Goal: Information Seeking & Learning: Find specific fact

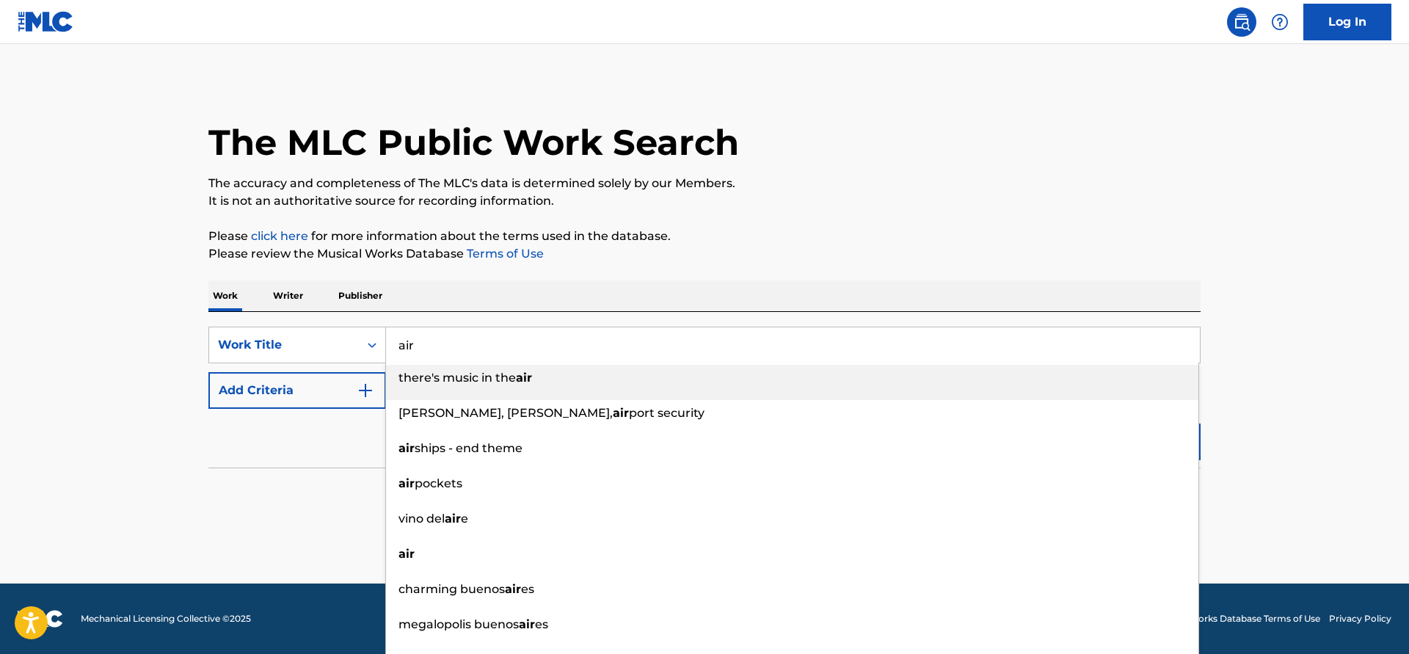
type input "air"
click at [329, 386] on button "Add Criteria" at bounding box center [297, 390] width 178 height 37
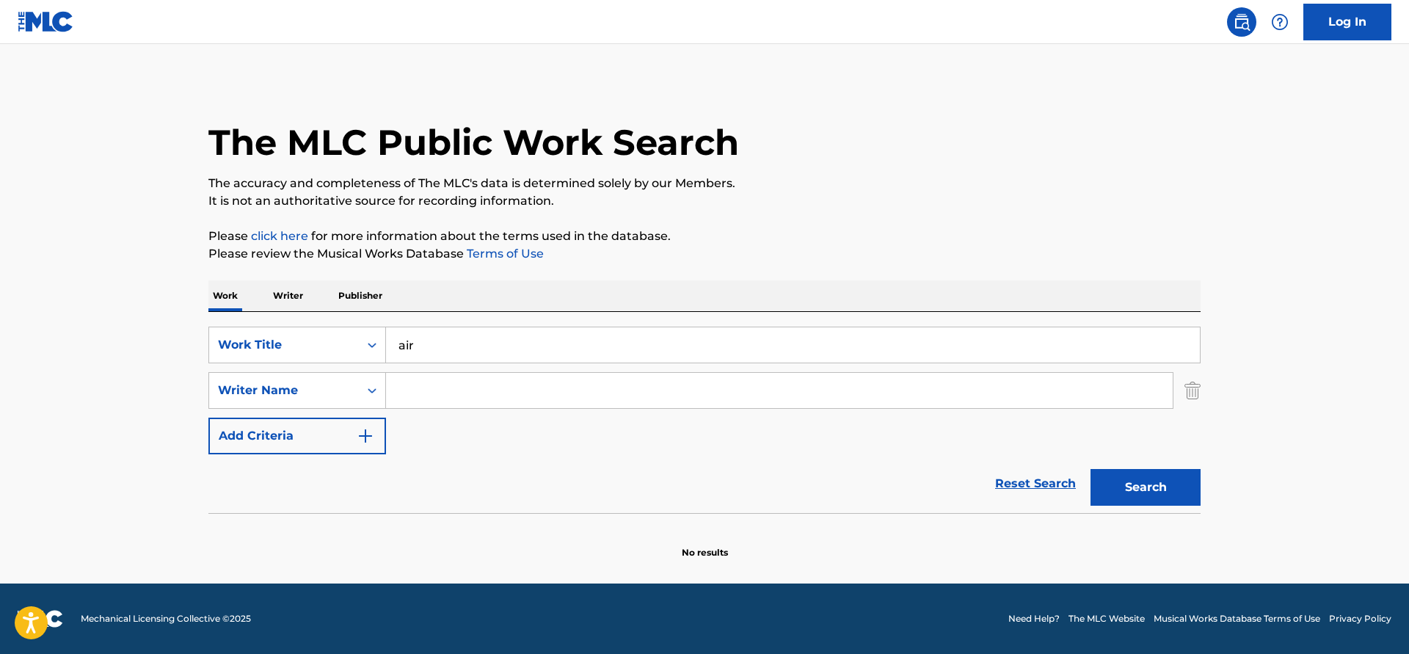
click at [431, 379] on input "Search Form" at bounding box center [779, 390] width 787 height 35
type input "[PERSON_NAME]"
click at [1090, 469] on button "Search" at bounding box center [1145, 487] width 110 height 37
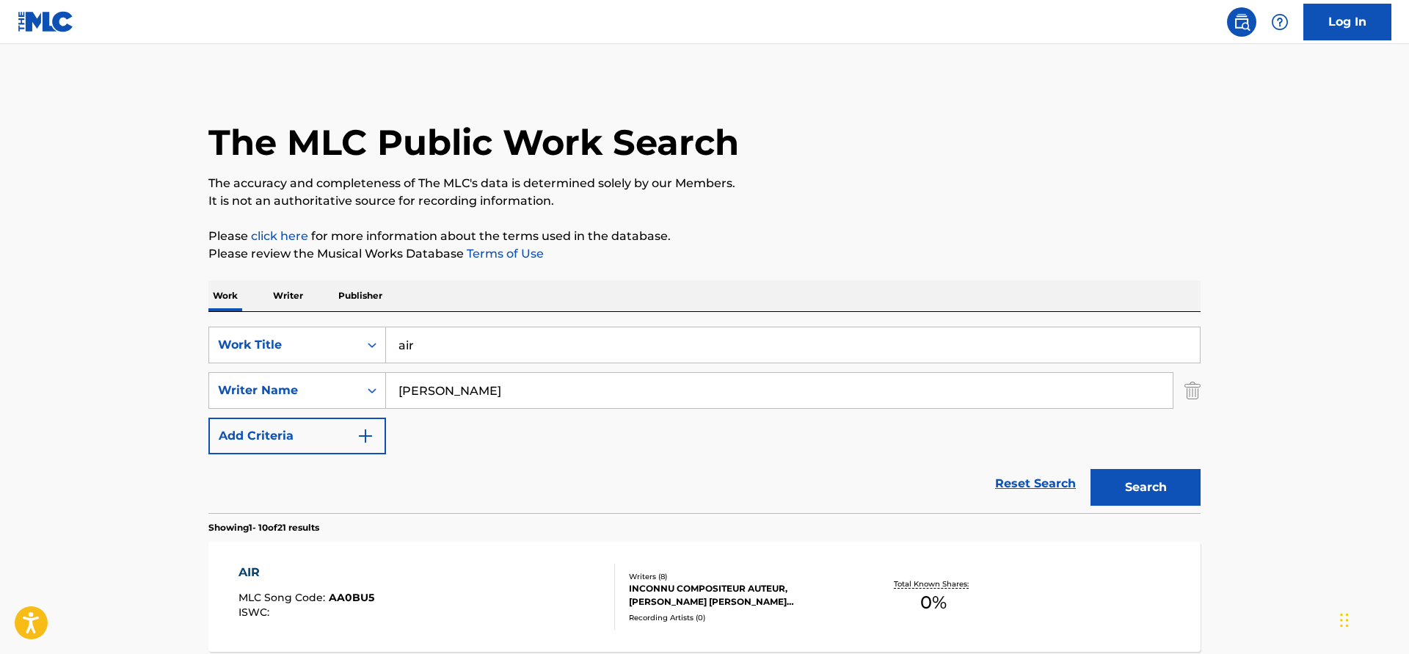
scroll to position [299, 0]
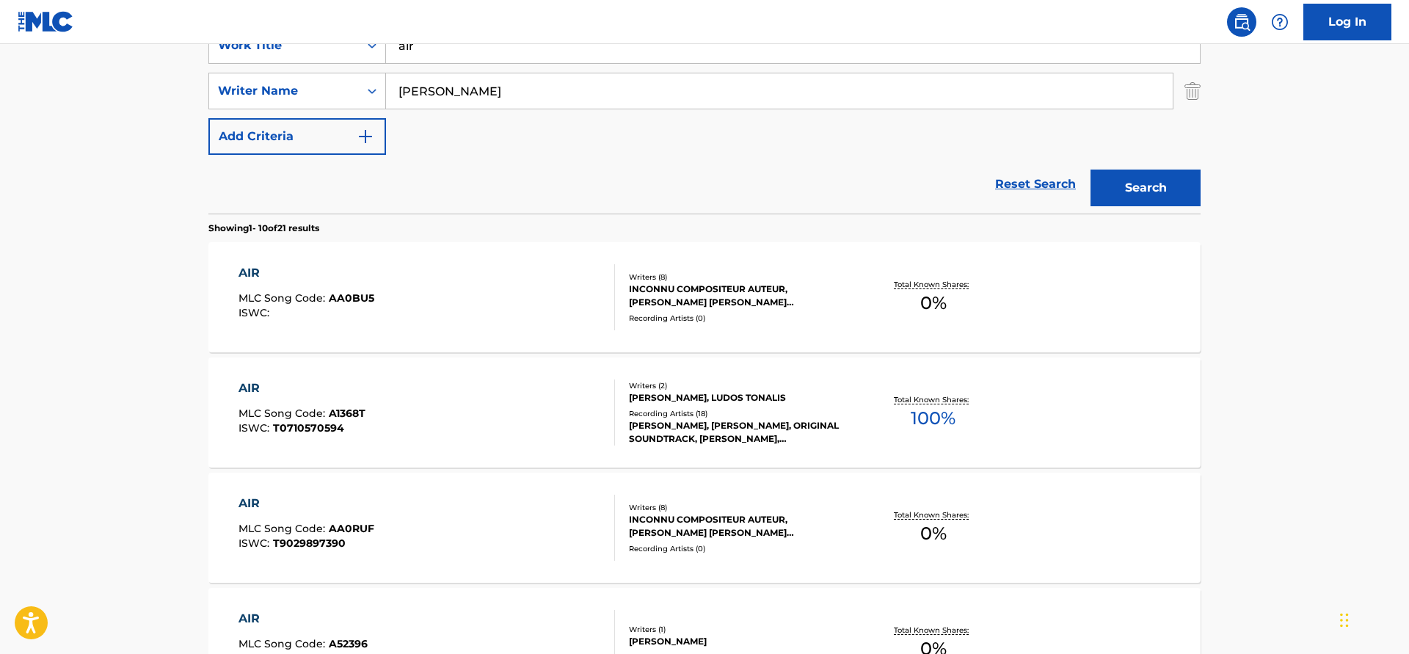
click at [733, 407] on div "Writers ( 2 ) [PERSON_NAME], LUDOS TONALIS Recording Artists ( 18 ) [PERSON_NAM…" at bounding box center [733, 412] width 236 height 65
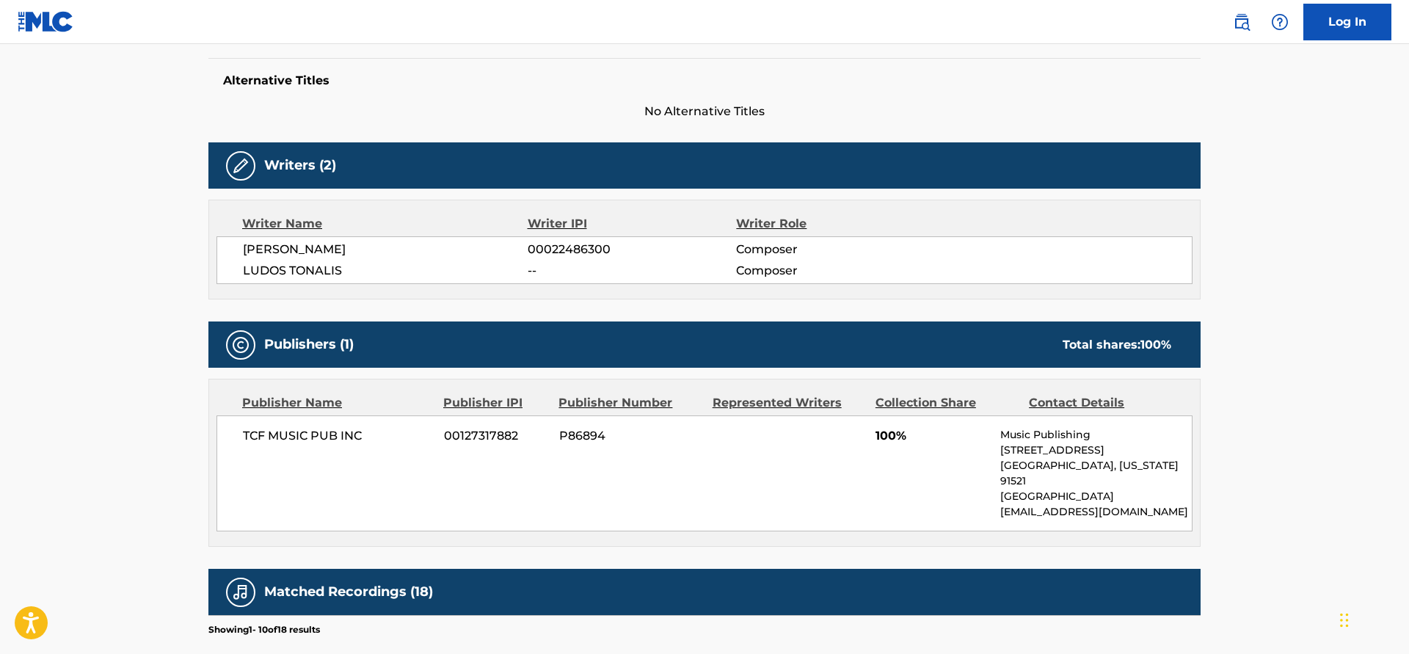
scroll to position [599, 0]
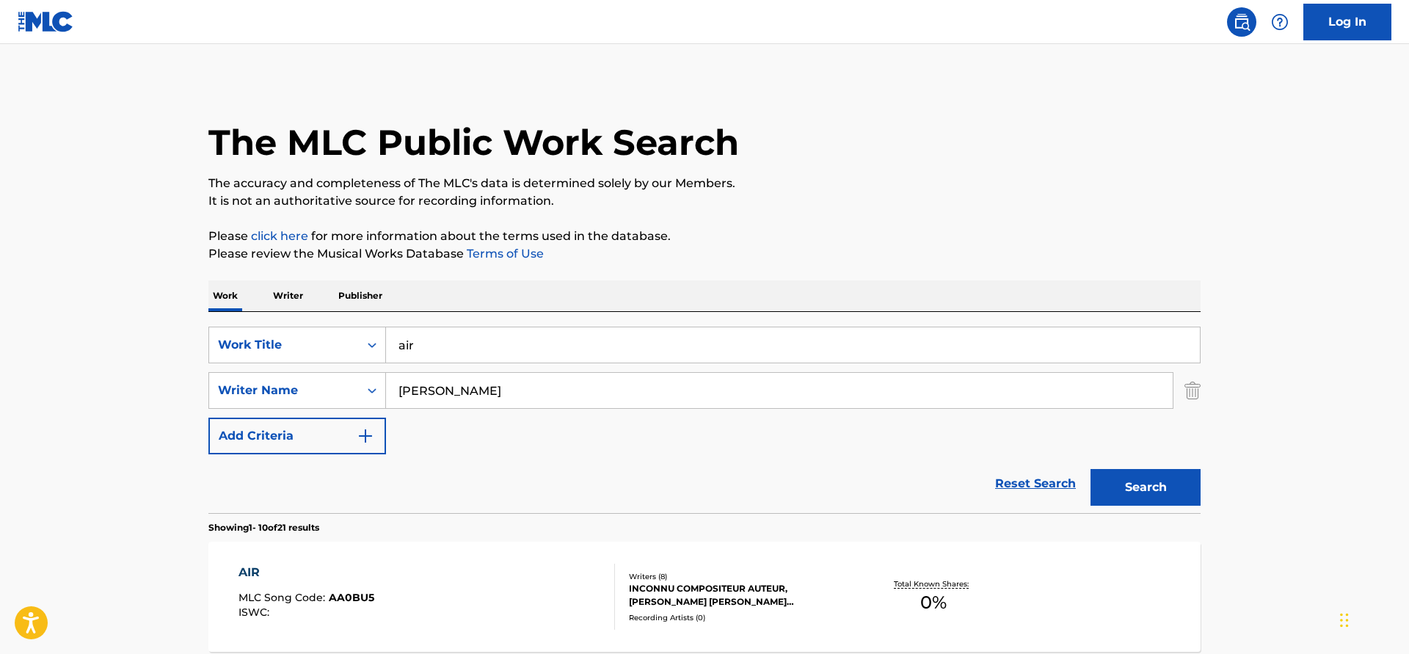
click at [460, 354] on input "air" at bounding box center [793, 344] width 814 height 35
click at [1090, 469] on button "Search" at bounding box center [1145, 487] width 110 height 37
click at [415, 346] on input "air from angels and demons" at bounding box center [793, 344] width 814 height 35
click at [1090, 469] on button "Search" at bounding box center [1145, 487] width 110 height 37
drag, startPoint x: 418, startPoint y: 346, endPoint x: 1031, endPoint y: 422, distance: 617.3
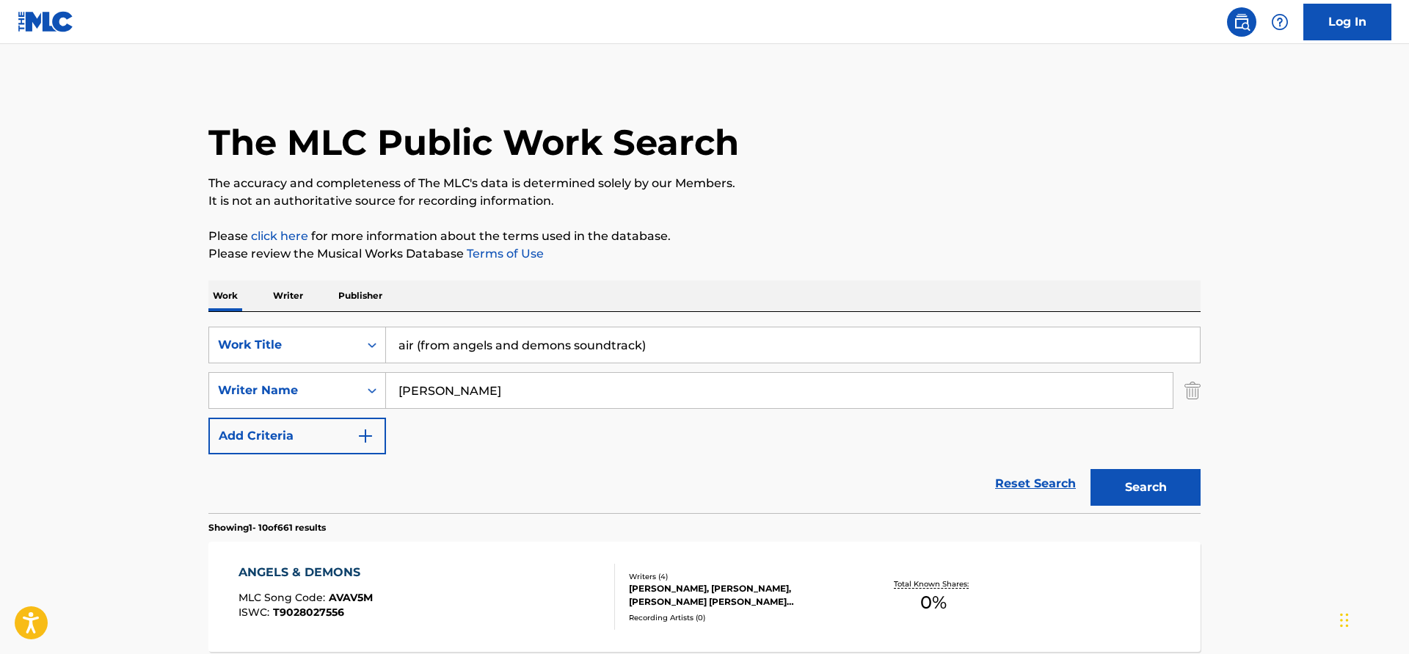
click at [1014, 362] on input "air (from angels and demons soundtrack)" at bounding box center [793, 344] width 814 height 35
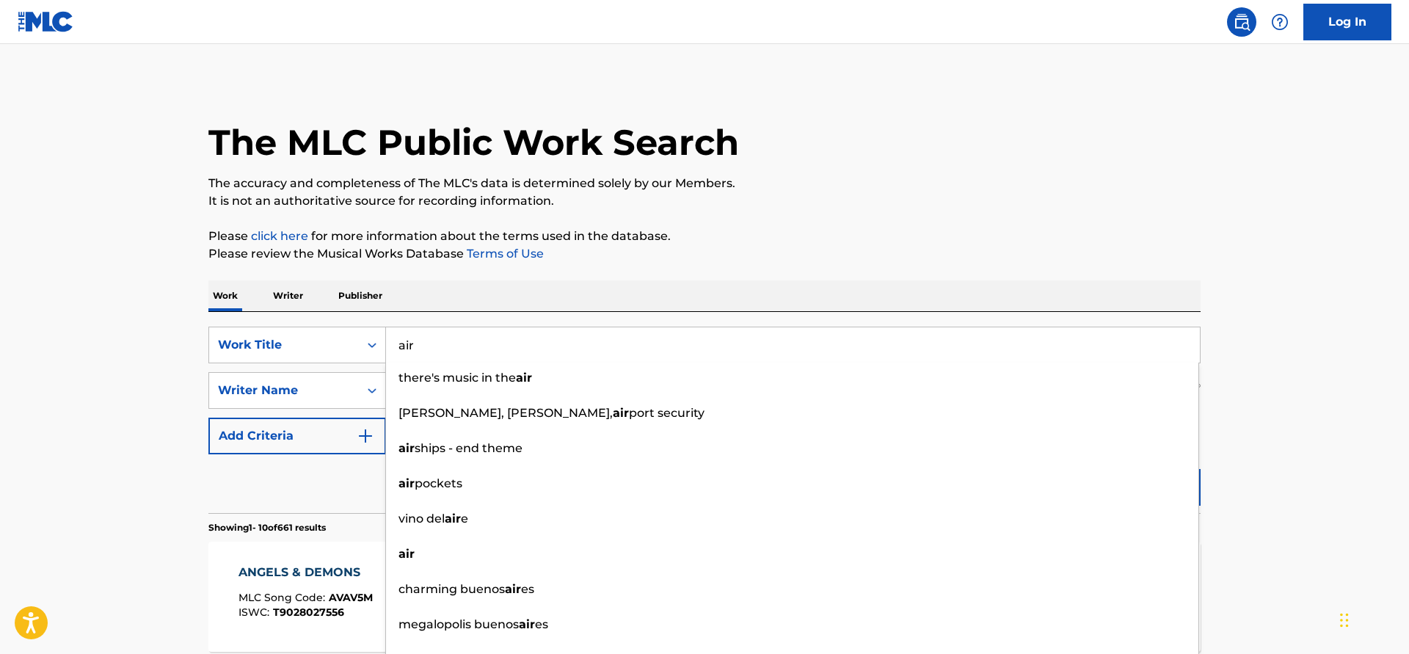
type input "air"
click at [323, 440] on button "Add Criteria" at bounding box center [297, 435] width 178 height 37
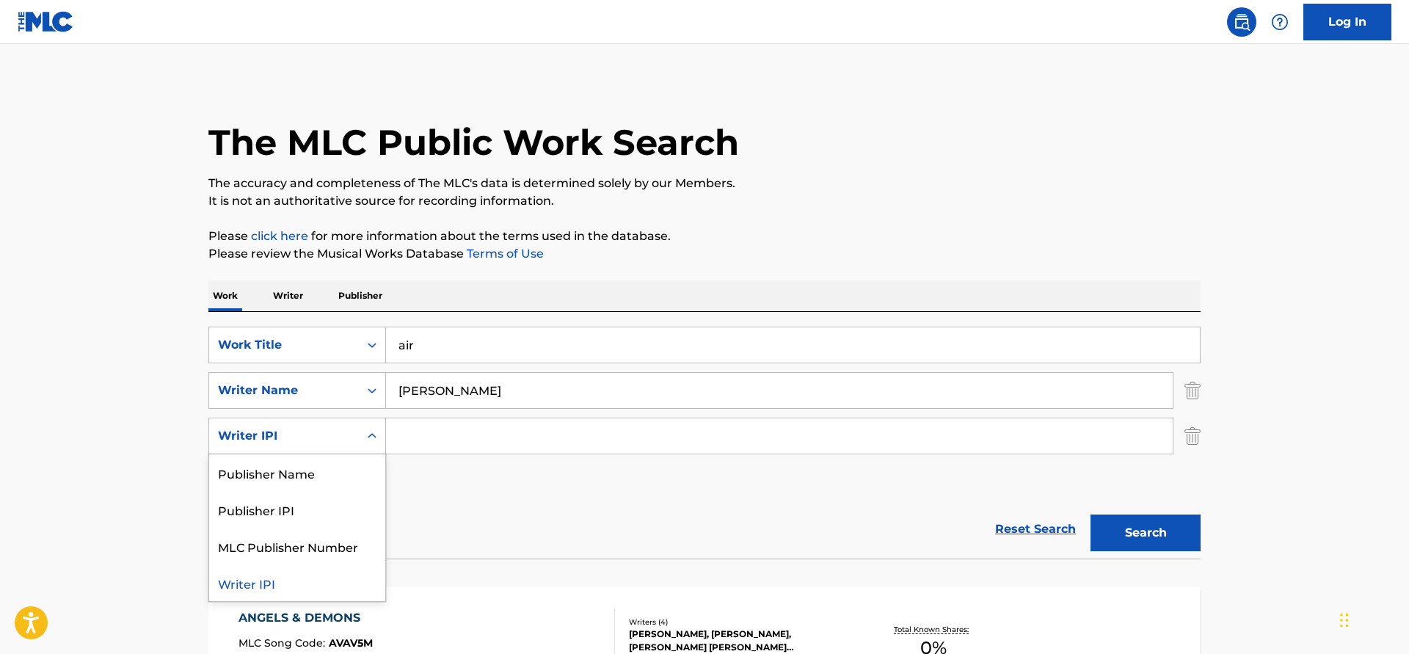
click at [296, 432] on div "Writer IPI" at bounding box center [284, 436] width 132 height 18
click at [314, 470] on div "Publisher Name" at bounding box center [297, 472] width 176 height 37
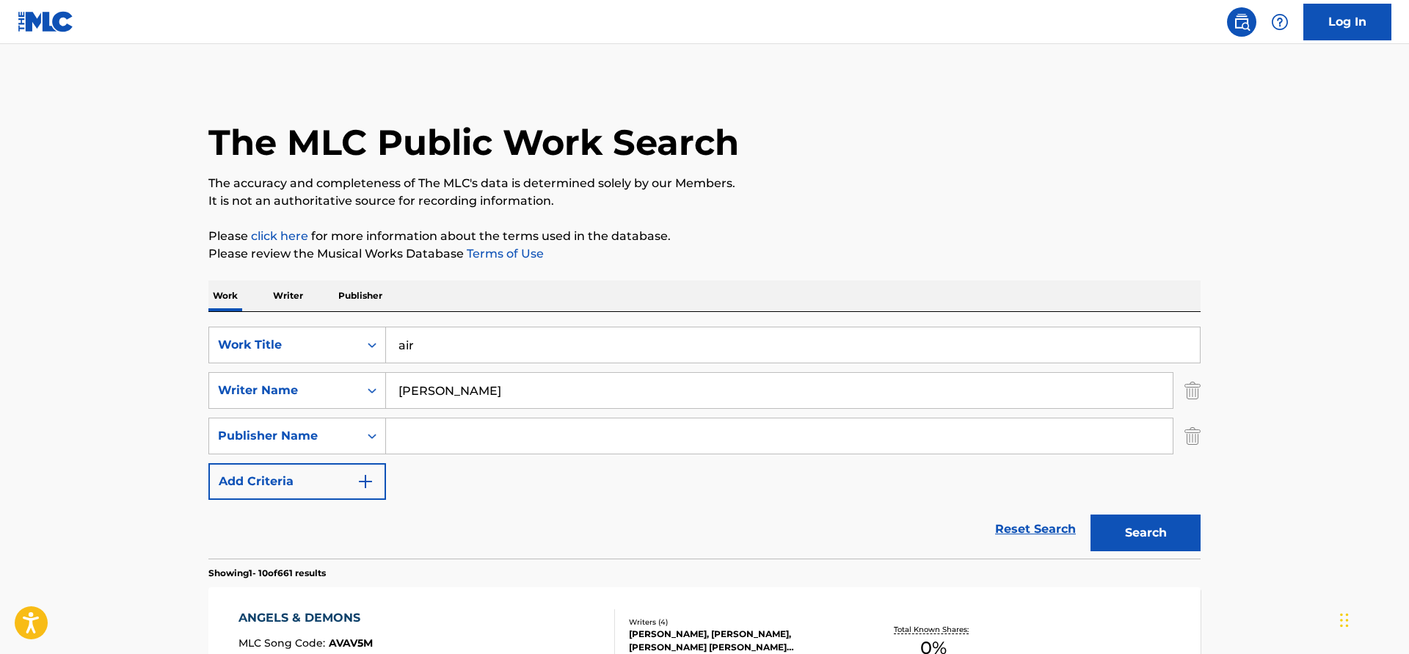
click at [461, 431] on input "Search Form" at bounding box center [779, 435] width 787 height 35
type input "anthem"
click at [1090, 514] on button "Search" at bounding box center [1145, 532] width 110 height 37
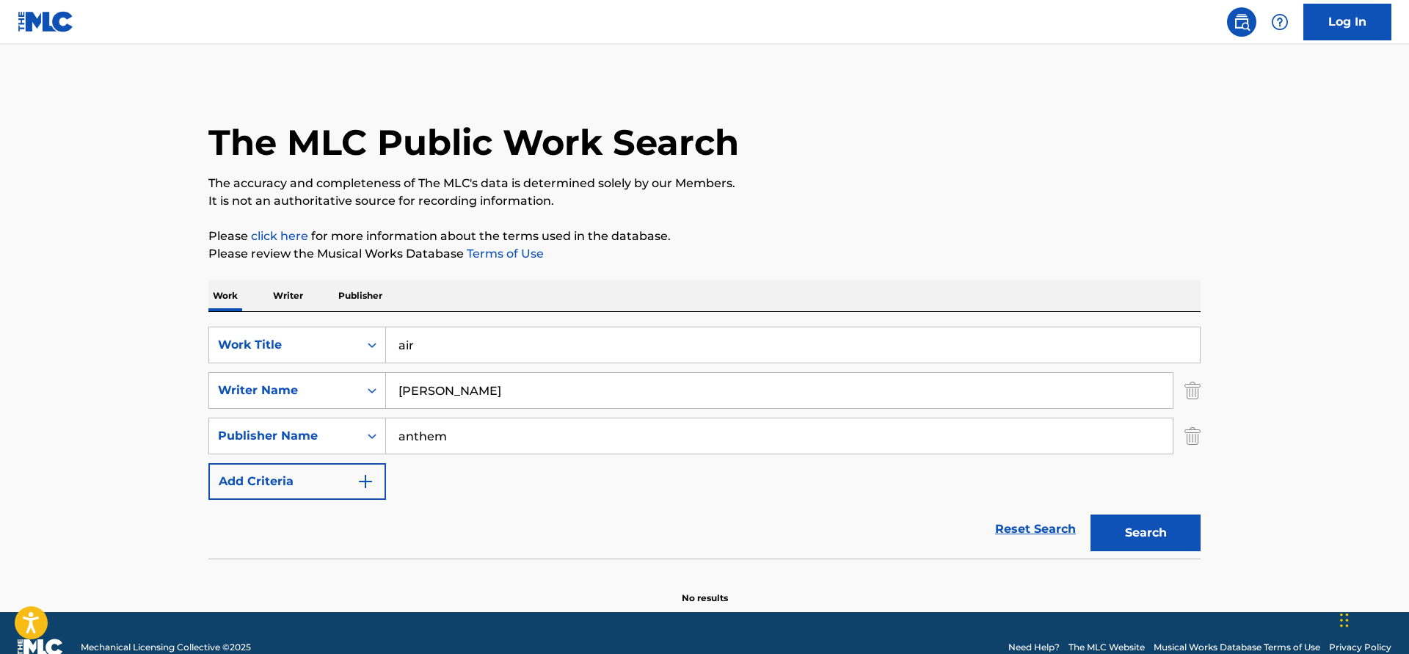
scroll to position [29, 0]
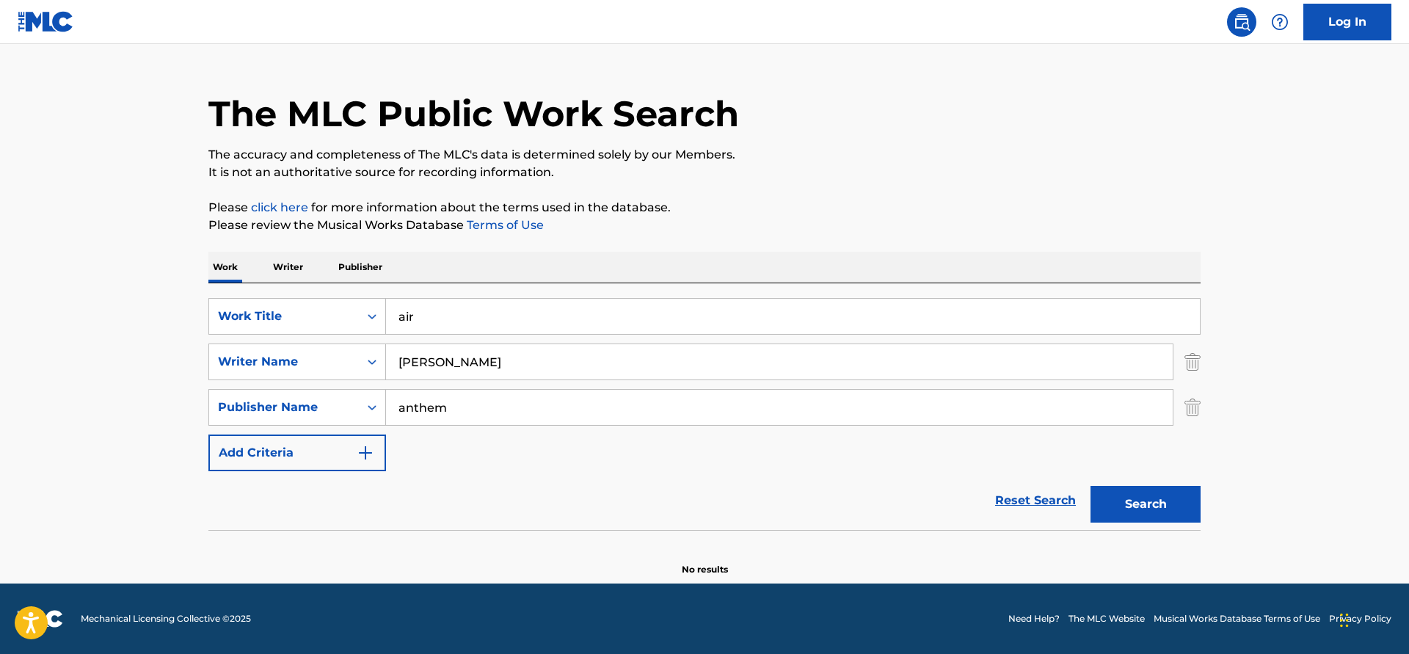
click at [395, 360] on input "[PERSON_NAME]" at bounding box center [779, 361] width 787 height 35
type input "[PERSON_NAME]"
click at [1090, 486] on button "Search" at bounding box center [1145, 504] width 110 height 37
drag, startPoint x: 464, startPoint y: 407, endPoint x: 216, endPoint y: 376, distance: 249.2
click at [386, 390] on input "anthem" at bounding box center [779, 407] width 787 height 35
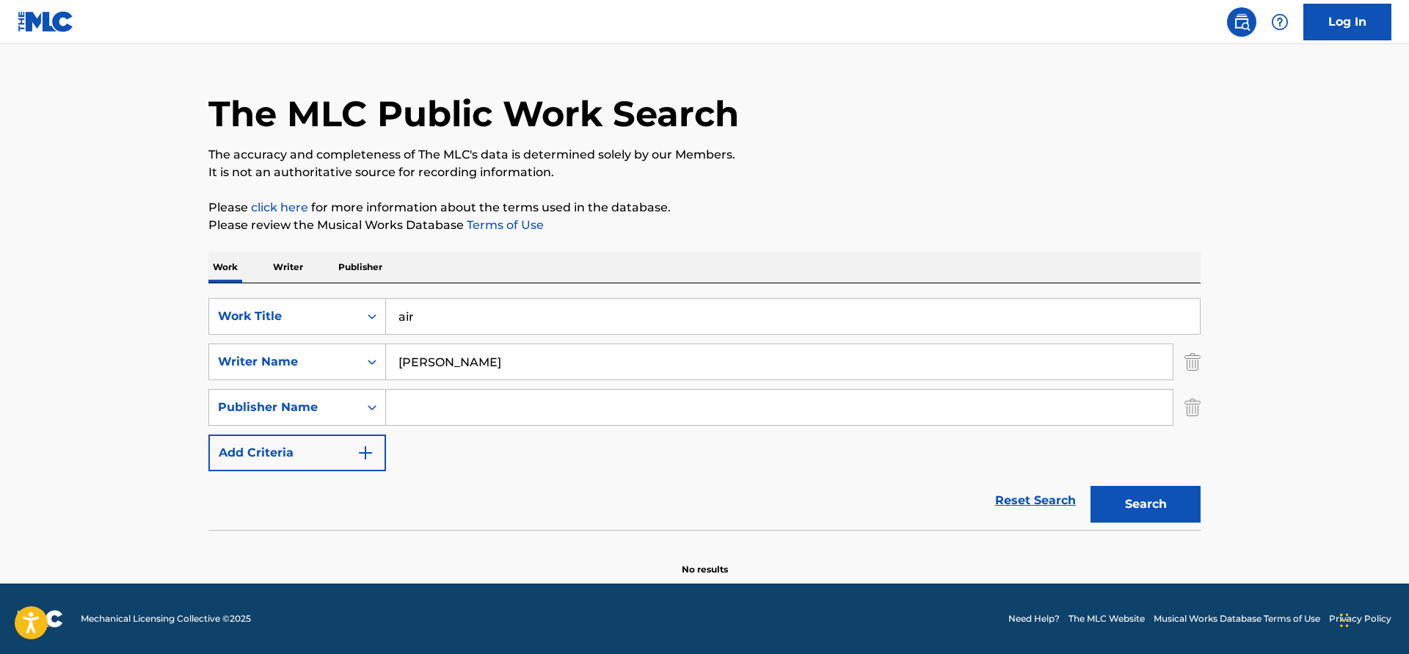
click at [532, 329] on input "air" at bounding box center [793, 316] width 814 height 35
drag, startPoint x: 522, startPoint y: 321, endPoint x: 276, endPoint y: 298, distance: 247.6
click at [386, 299] on input "air" at bounding box center [793, 316] width 814 height 35
paste input "Rose of Arimathea"
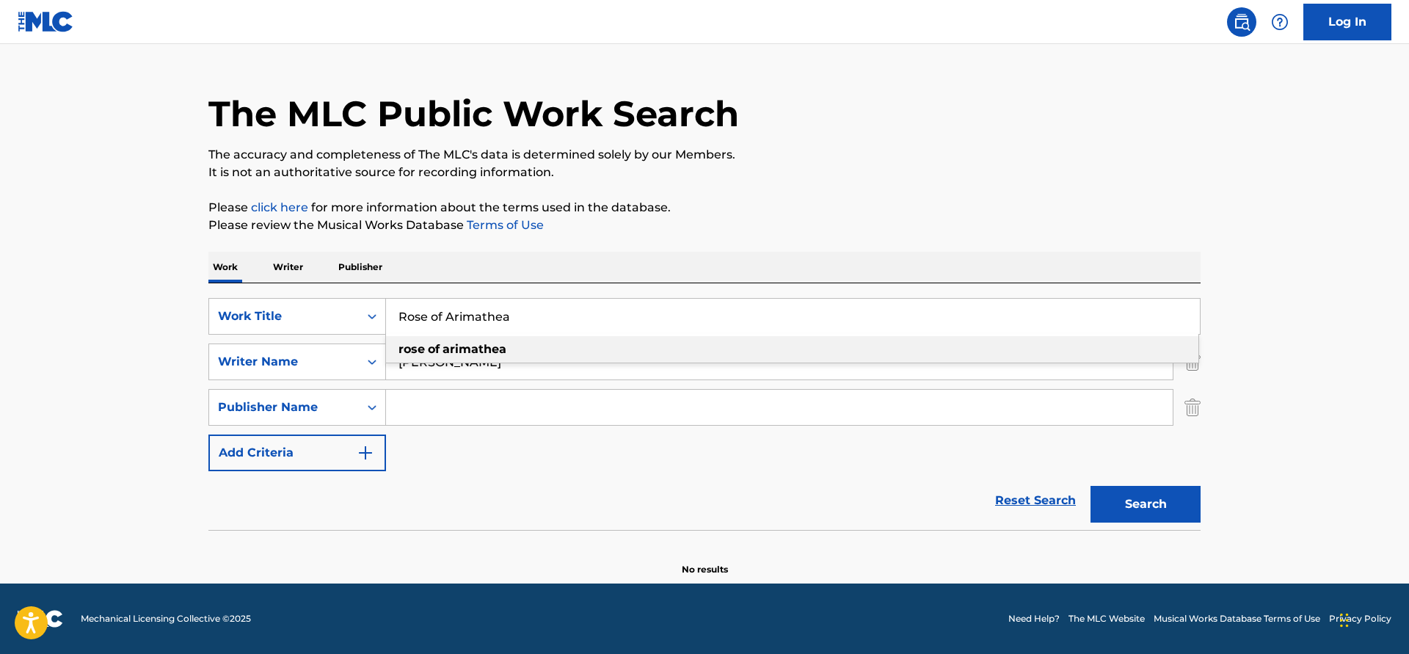
type input "Rose of Arimathea"
click at [1175, 481] on div "Search" at bounding box center [1141, 500] width 117 height 59
click at [1172, 494] on button "Search" at bounding box center [1145, 504] width 110 height 37
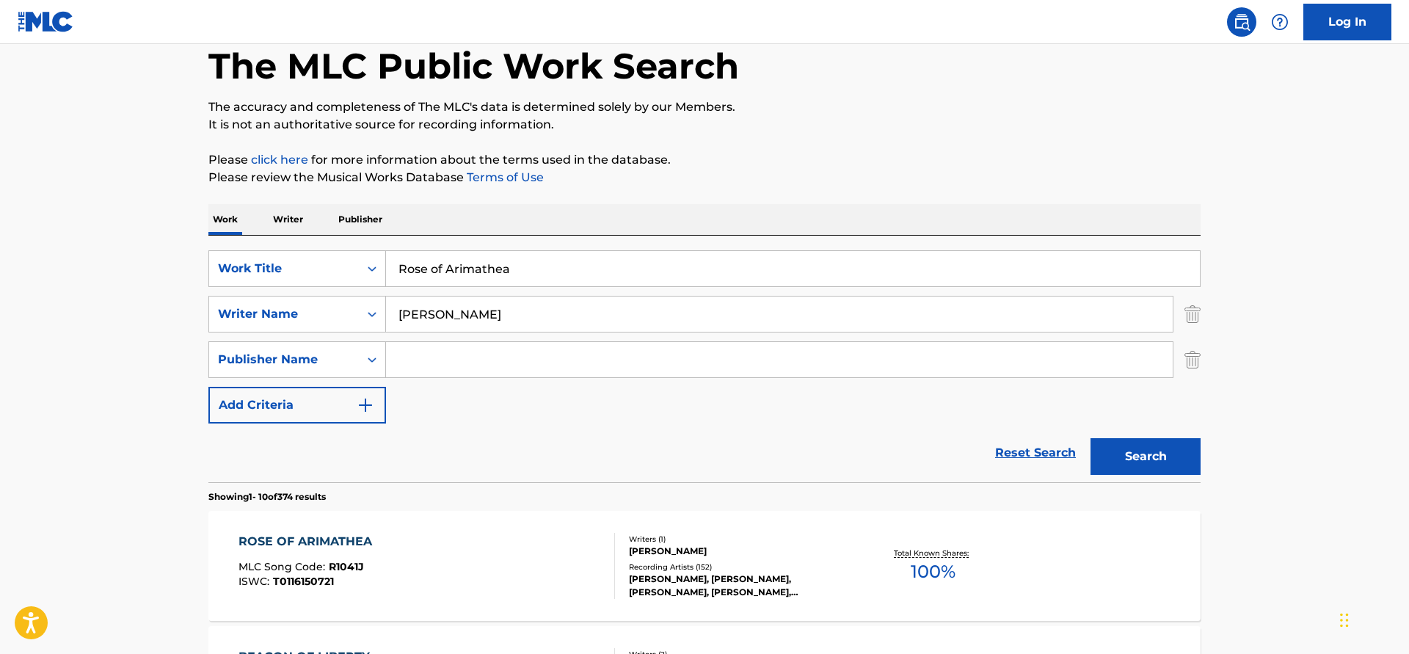
scroll to position [226, 0]
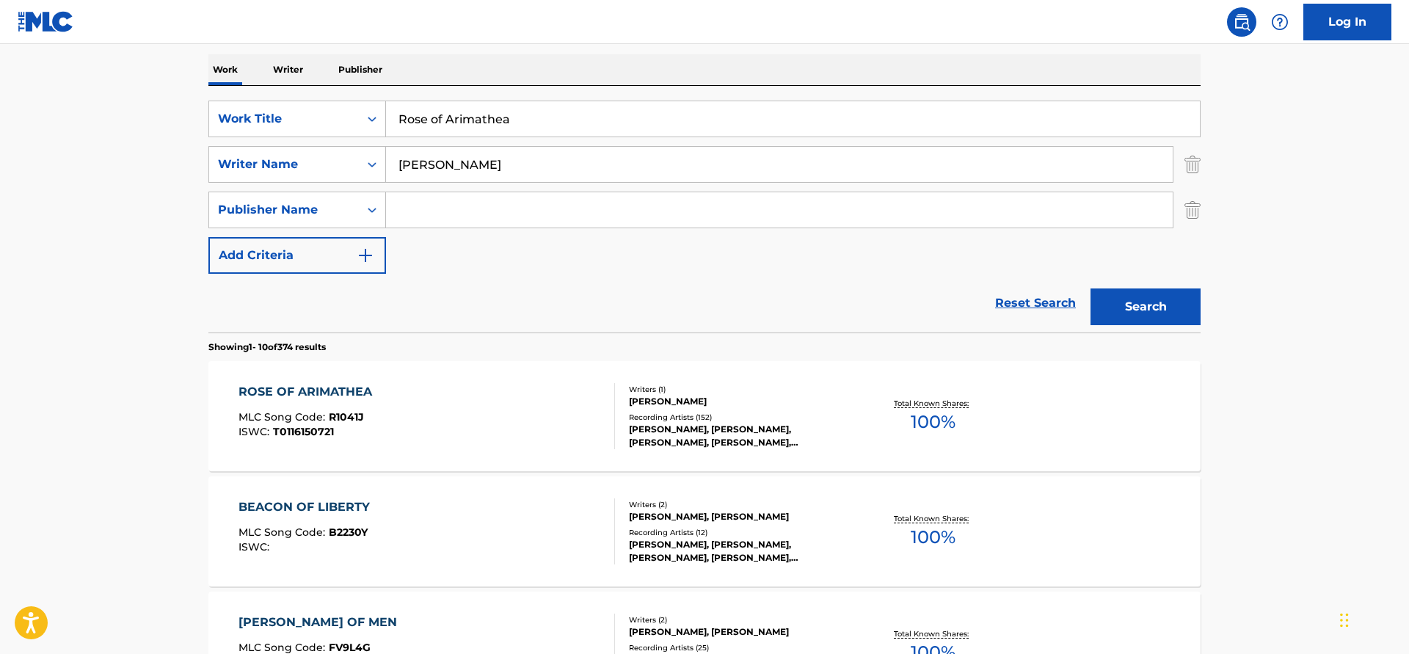
click at [338, 417] on span "R1041J" at bounding box center [346, 416] width 35 height 13
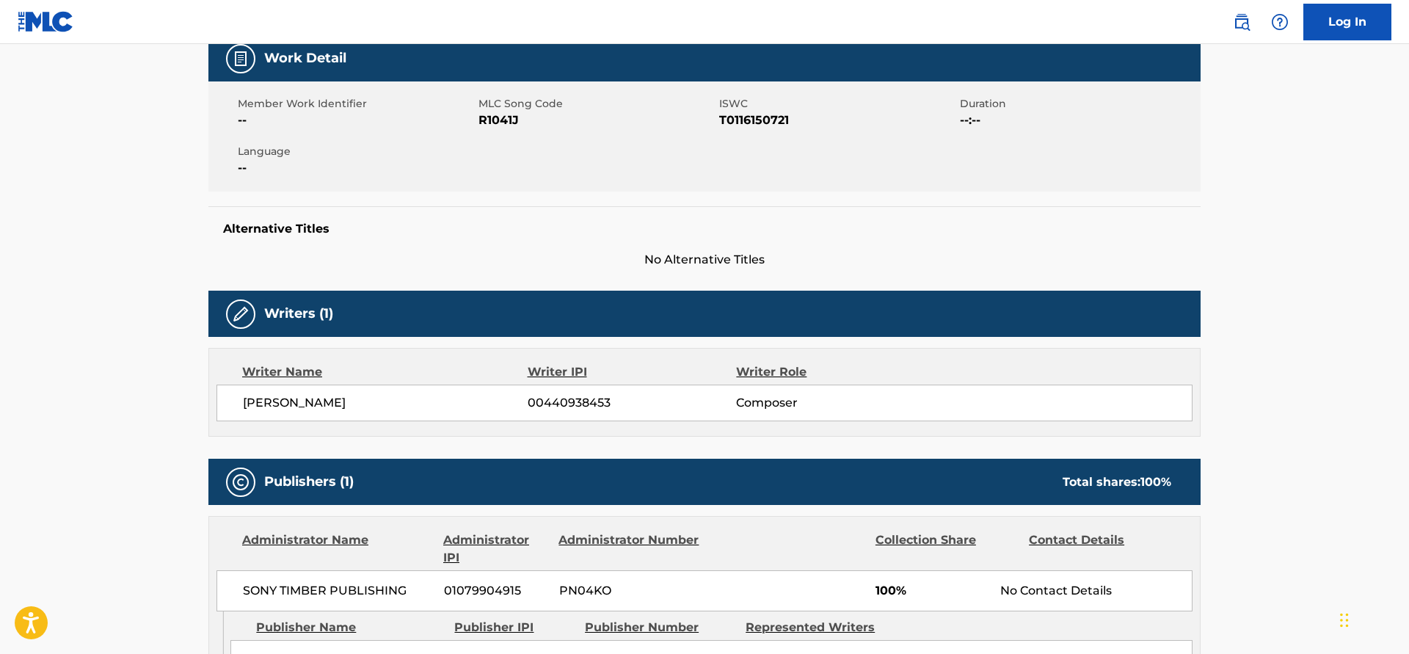
click at [338, 192] on div "Member Work Identifier -- MLC Song Code R1041J ISWC T0116150721 Duration --:-- …" at bounding box center [704, 136] width 992 height 110
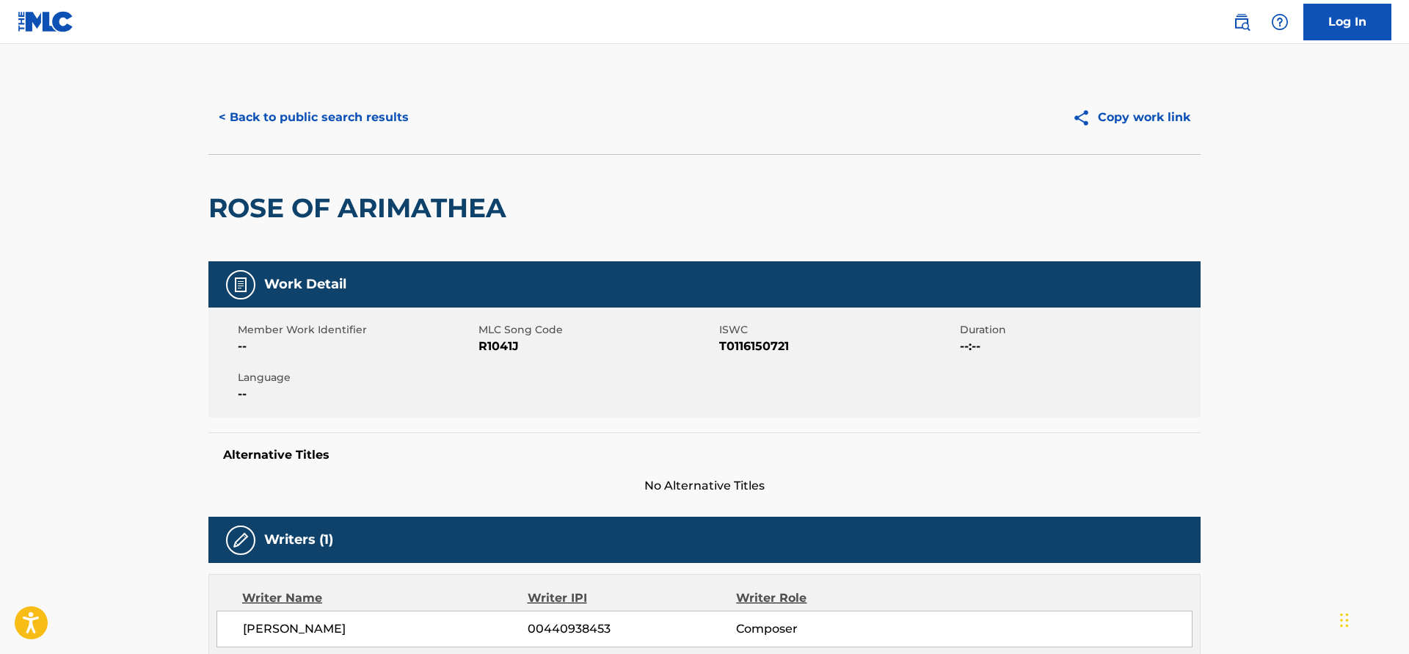
click at [511, 345] on span "R1041J" at bounding box center [596, 347] width 237 height 18
copy span "R1041J"
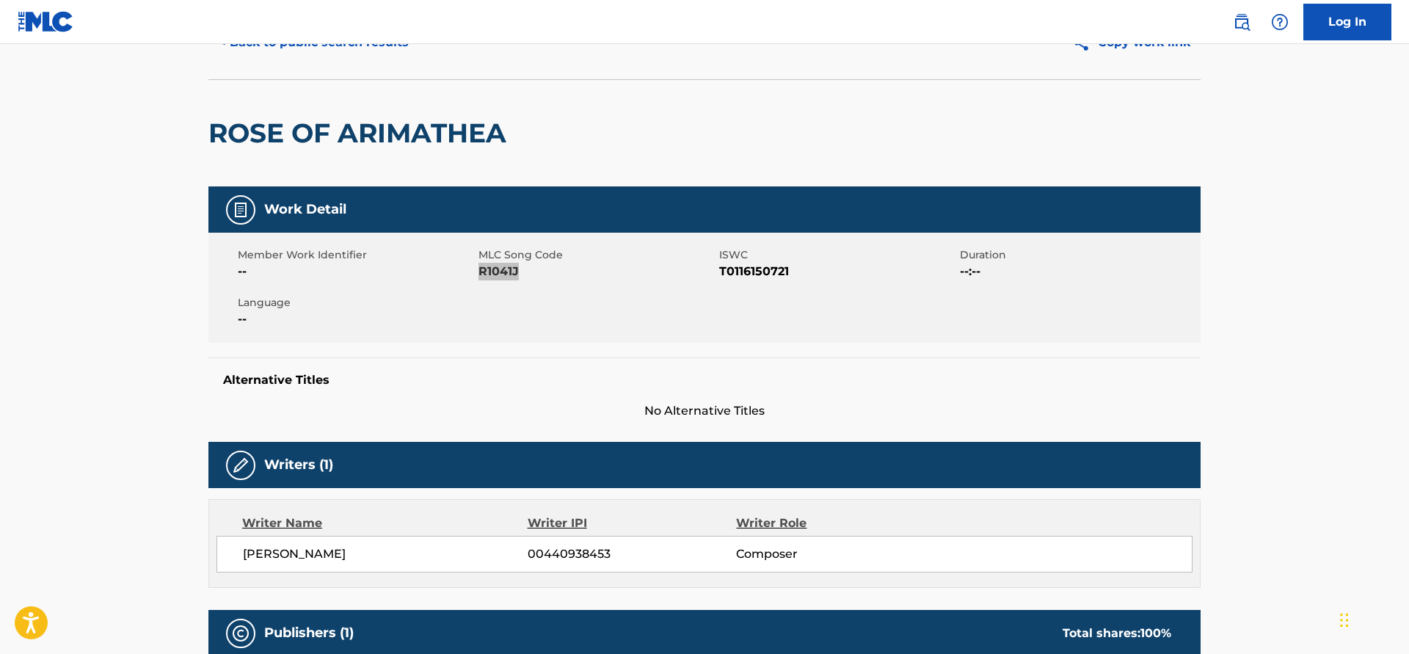
scroll to position [150, 0]
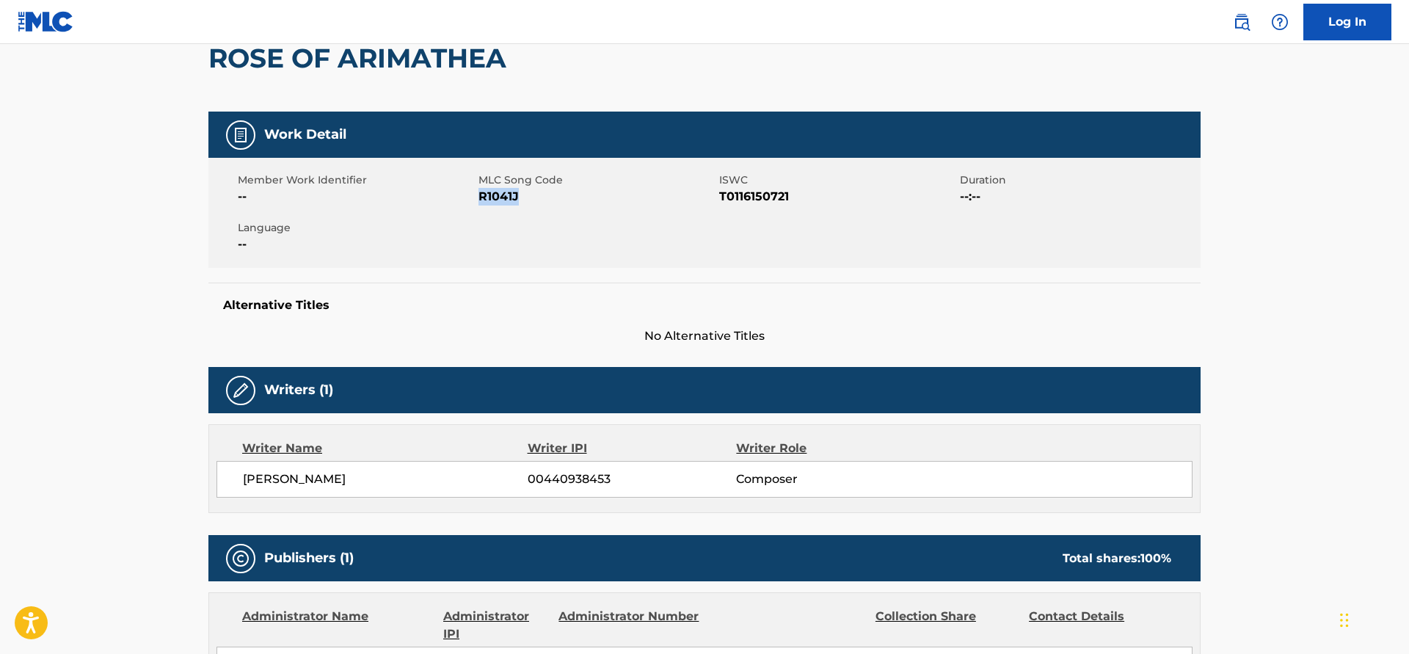
click at [760, 195] on span "T0116150721" at bounding box center [837, 197] width 237 height 18
copy span "T0116150721"
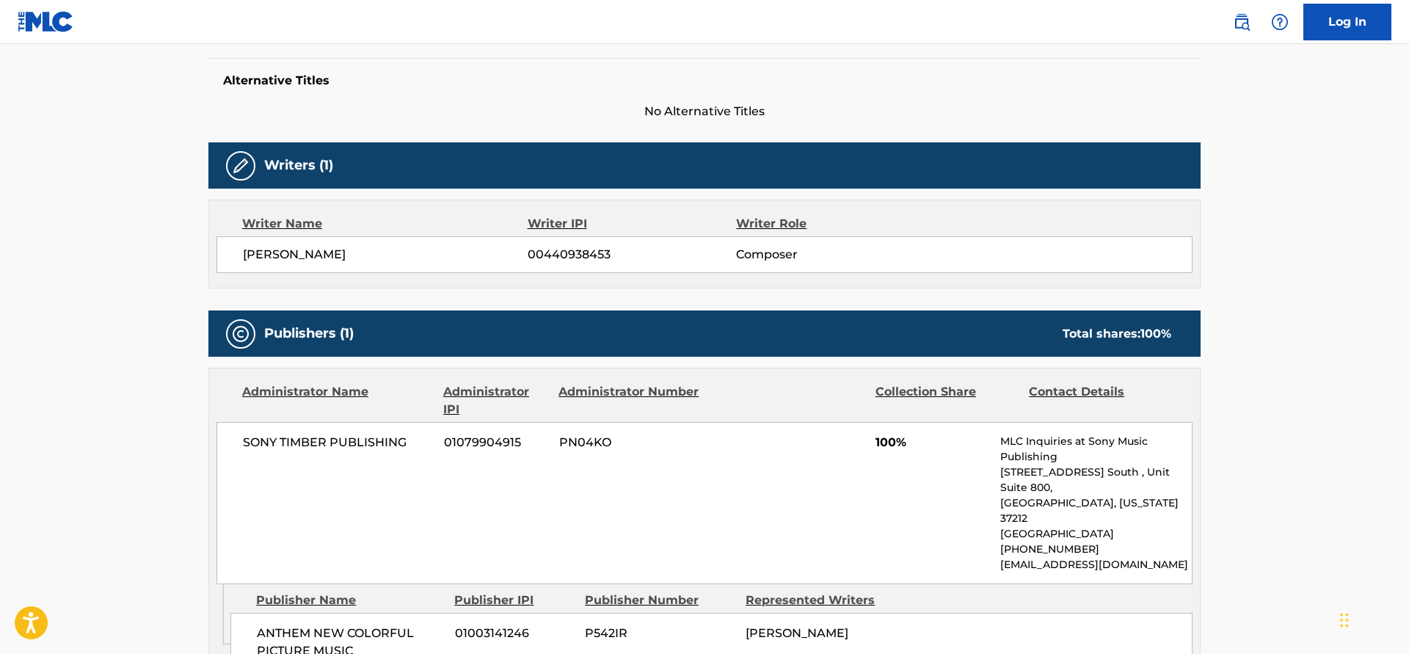
scroll to position [449, 0]
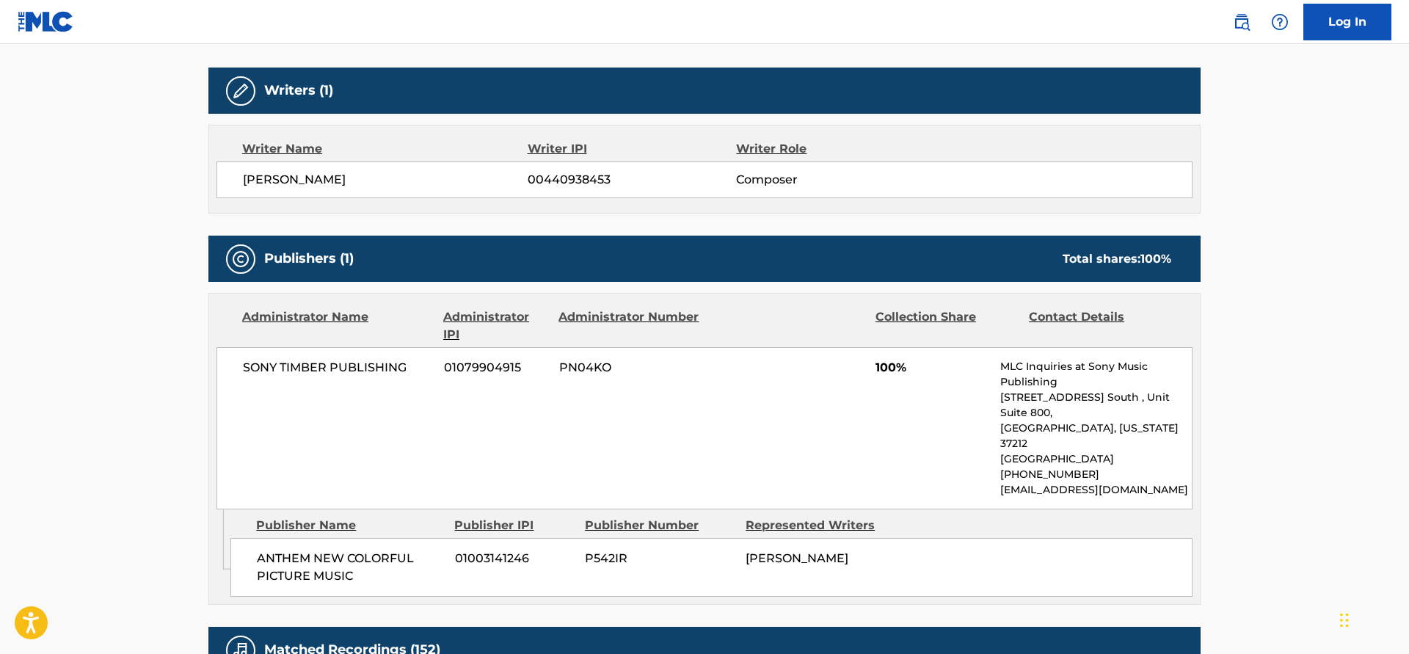
scroll to position [226, 0]
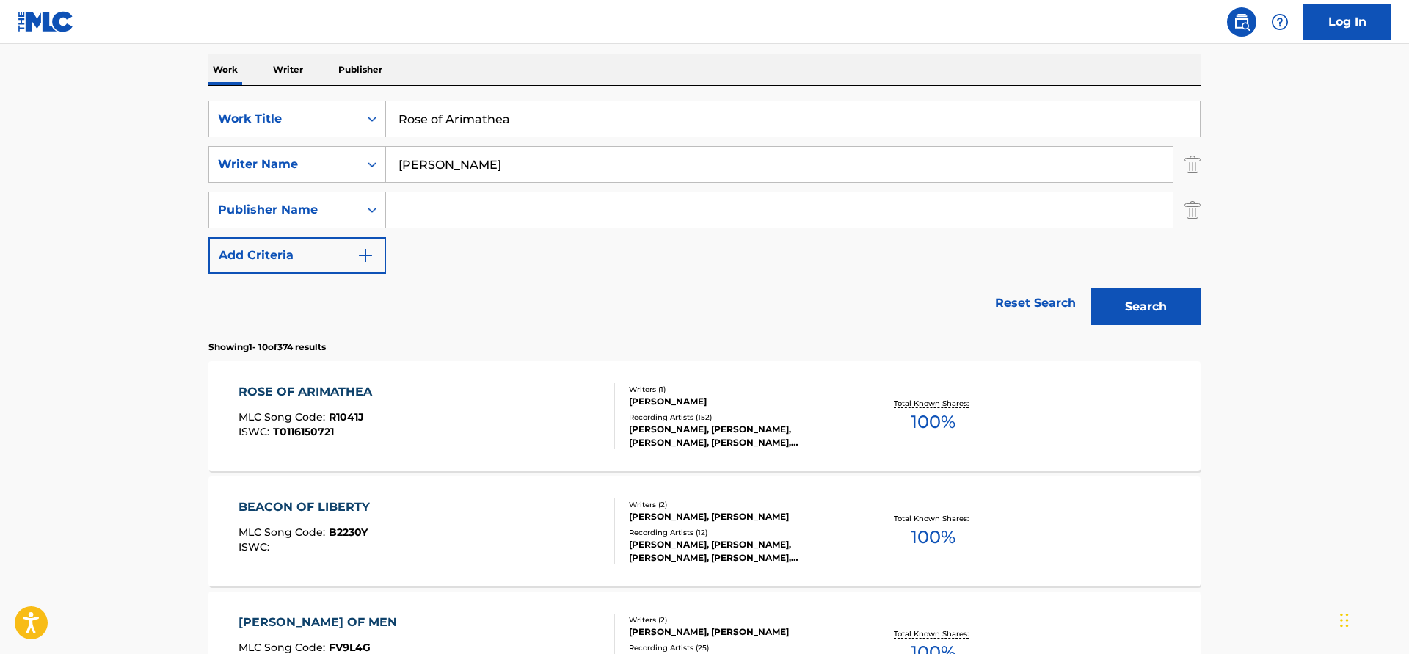
drag, startPoint x: 467, startPoint y: 113, endPoint x: 171, endPoint y: 84, distance: 297.1
click at [386, 101] on input "Rose of Arimathea" at bounding box center [793, 118] width 814 height 35
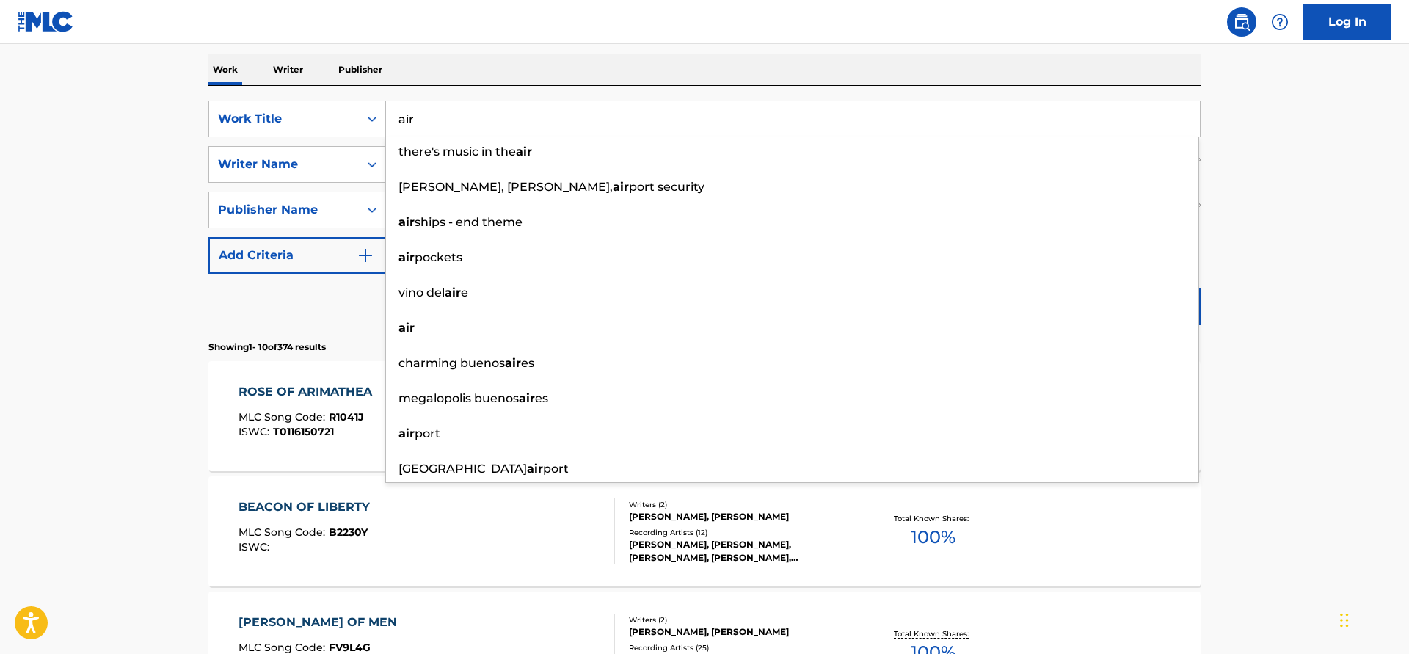
type input "air"
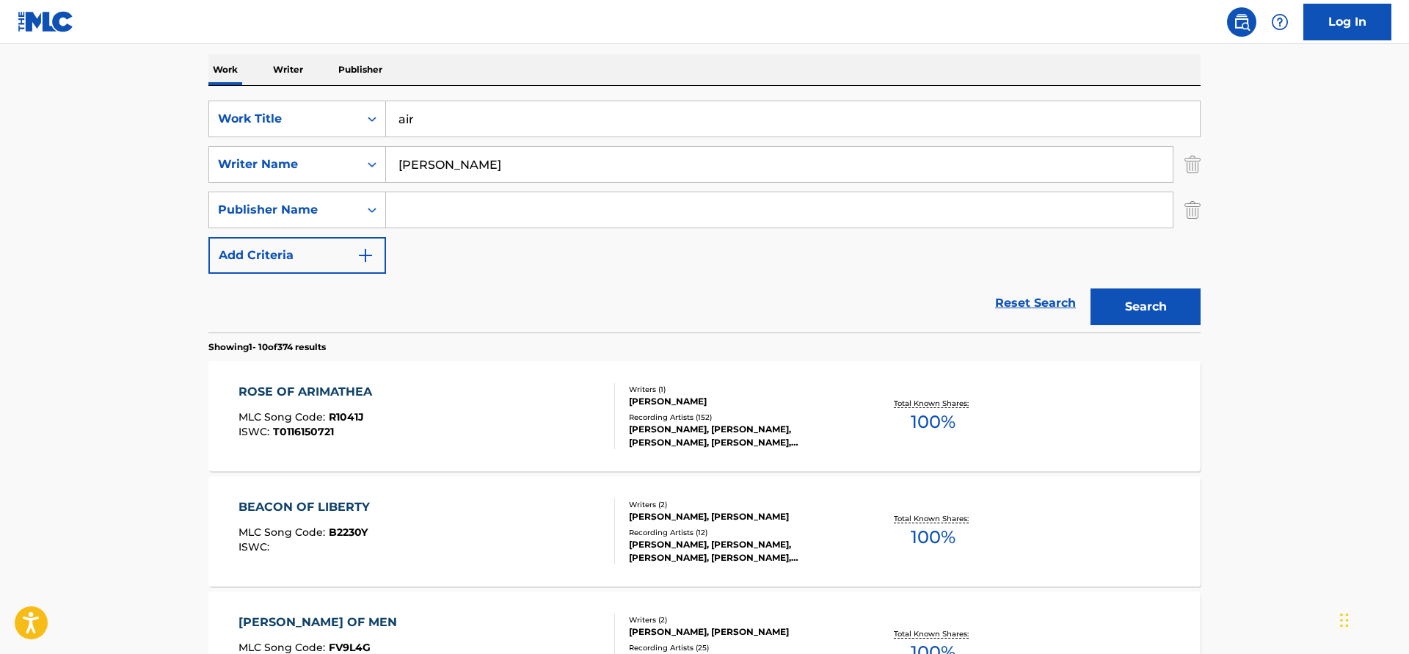
click at [480, 224] on input "Search Form" at bounding box center [779, 209] width 787 height 35
type input "sony timber"
click at [1090, 288] on button "Search" at bounding box center [1145, 306] width 110 height 37
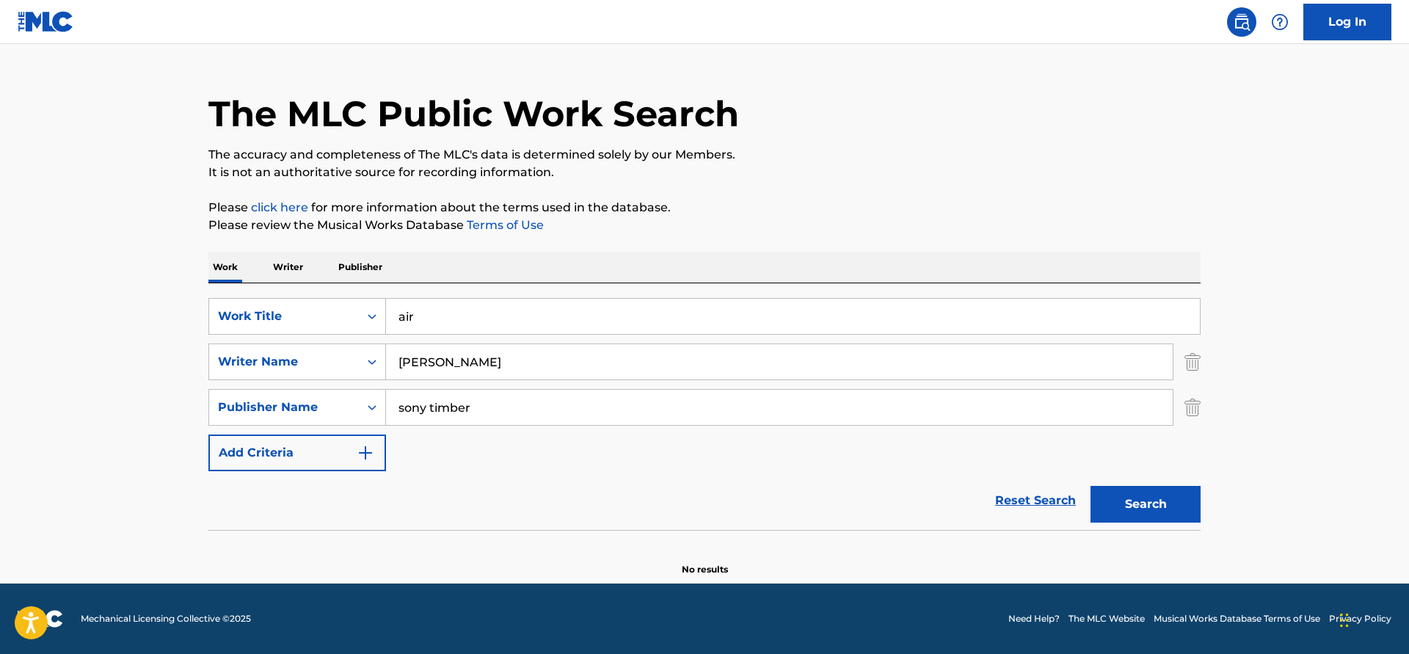
scroll to position [29, 0]
drag, startPoint x: 497, startPoint y: 416, endPoint x: 187, endPoint y: 387, distance: 310.9
click at [386, 390] on input "sony timber" at bounding box center [779, 407] width 787 height 35
click at [1108, 497] on button "Search" at bounding box center [1145, 504] width 110 height 37
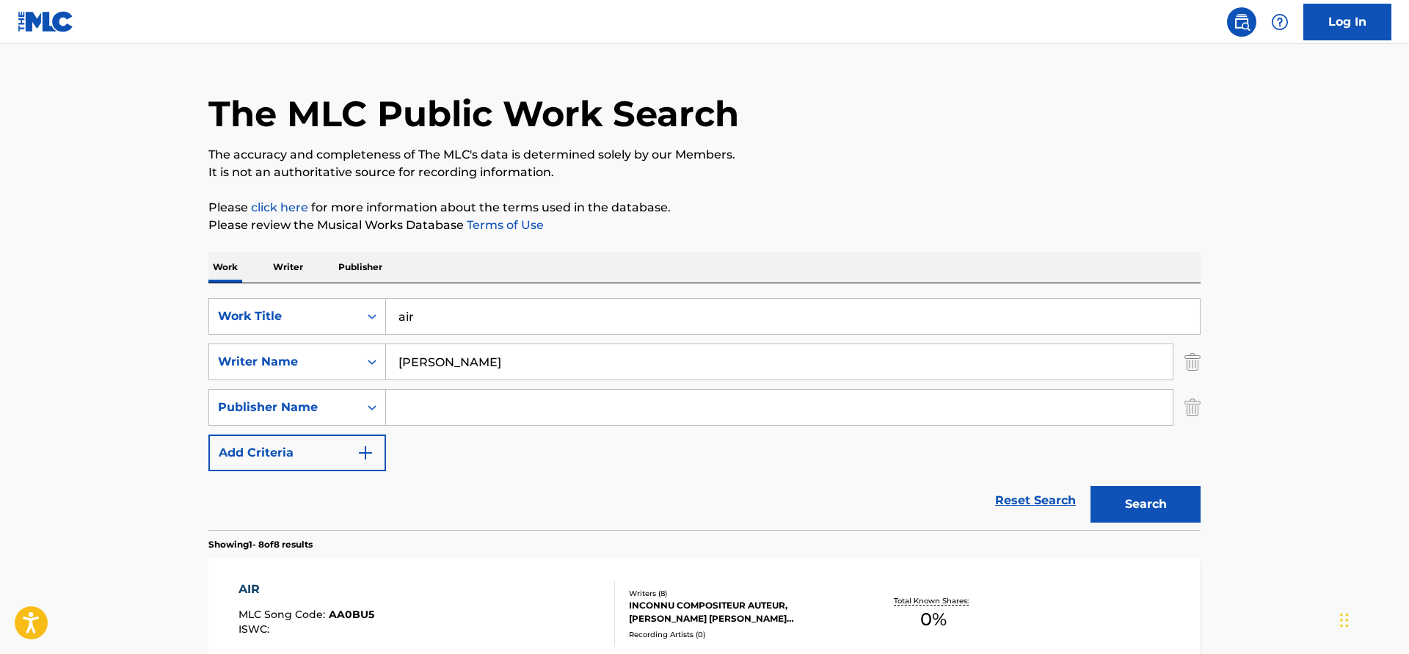
scroll to position [253, 0]
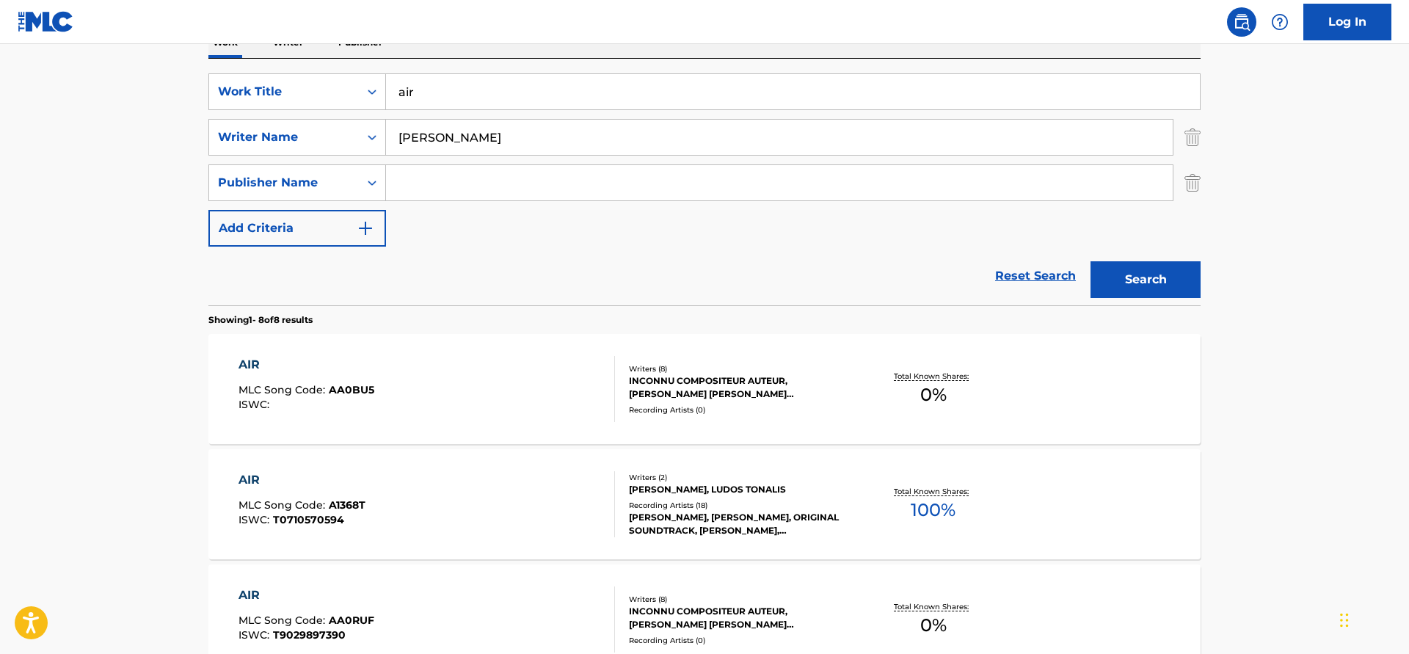
click at [417, 505] on div "AIR MLC Song Code : A1368T ISWC : T0710570594" at bounding box center [426, 504] width 377 height 66
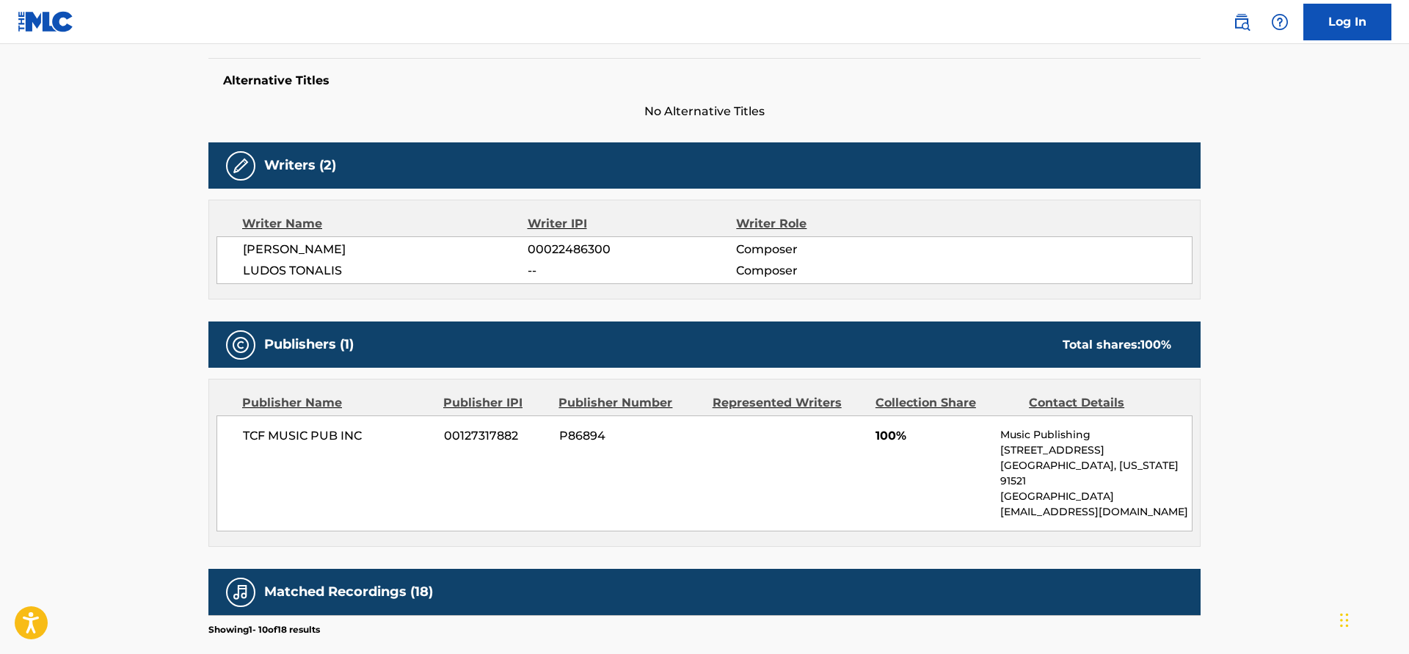
scroll to position [674, 0]
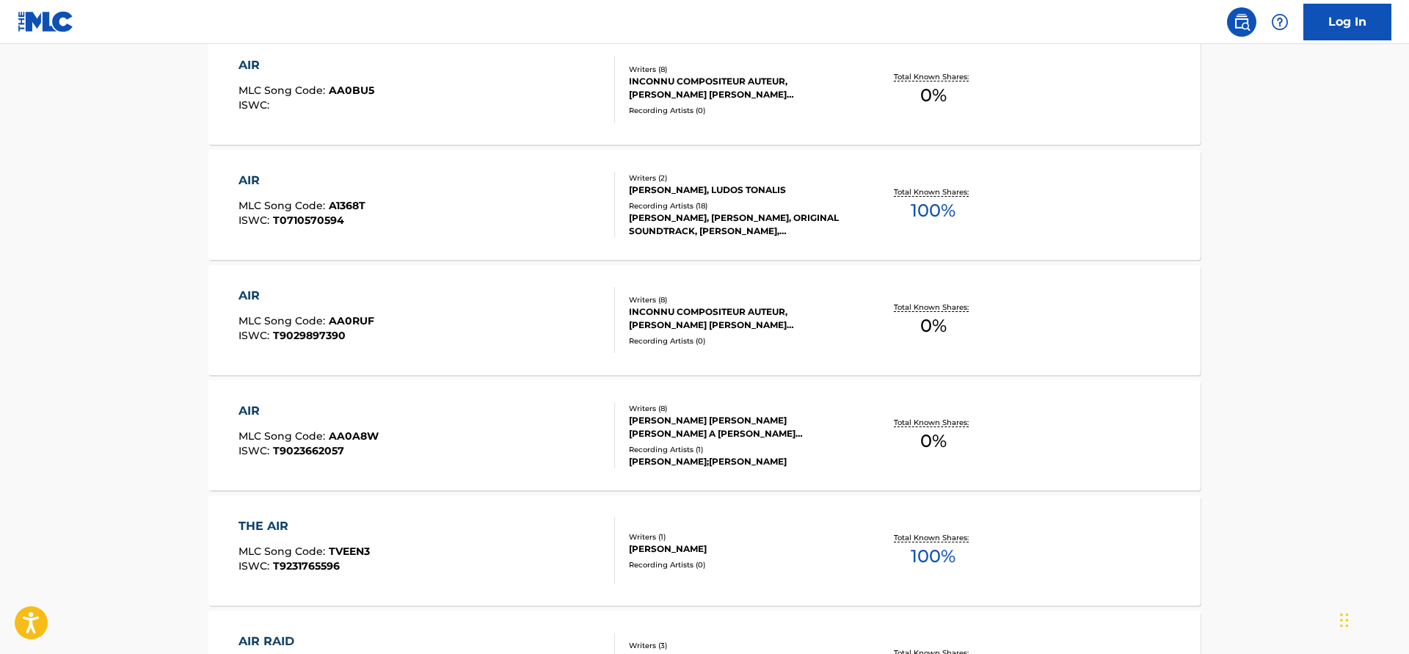
scroll to position [702, 0]
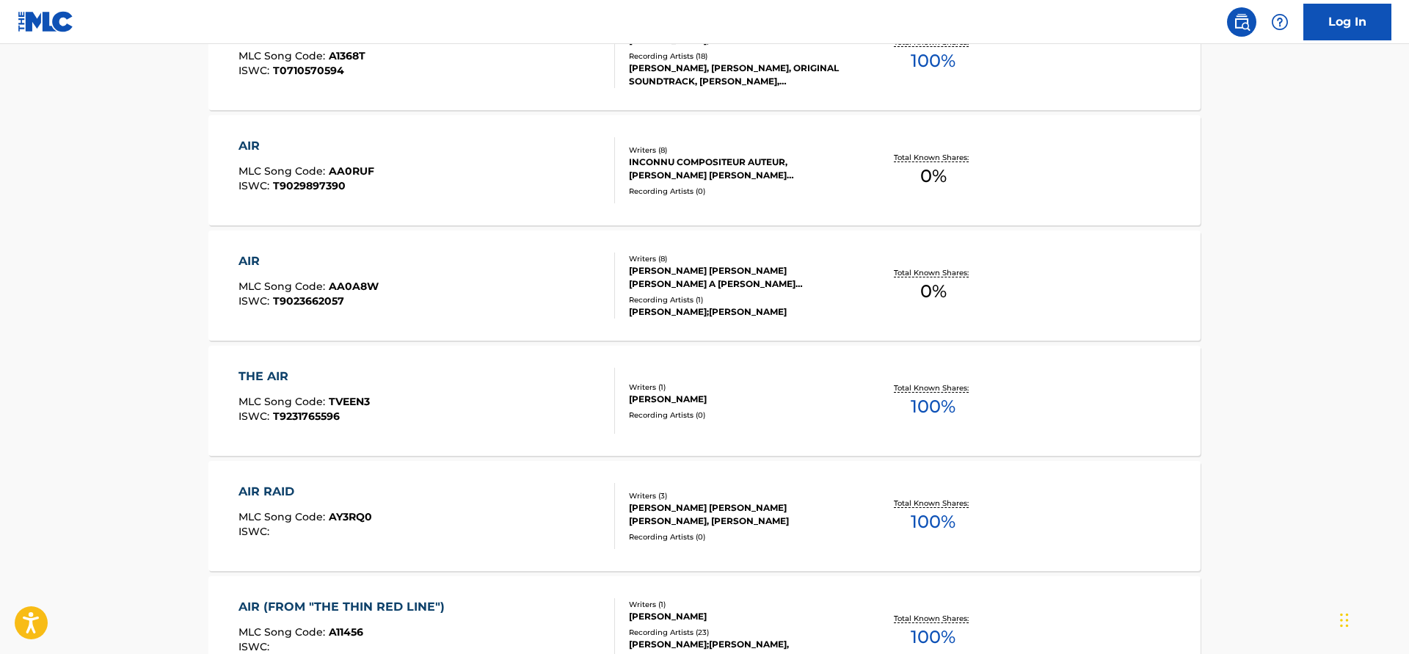
click at [468, 396] on div "THE AIR MLC Song Code : TVEEN3 ISWC : T9231765596" at bounding box center [426, 401] width 377 height 66
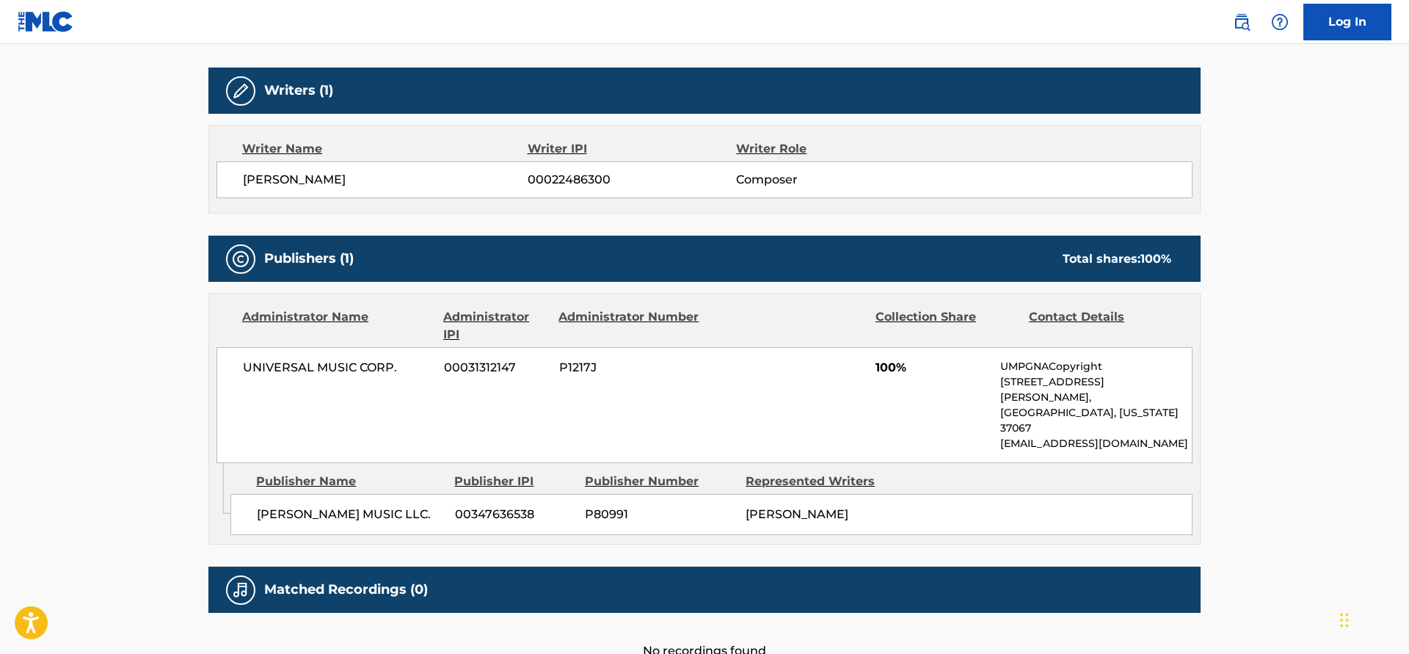
scroll to position [517, 0]
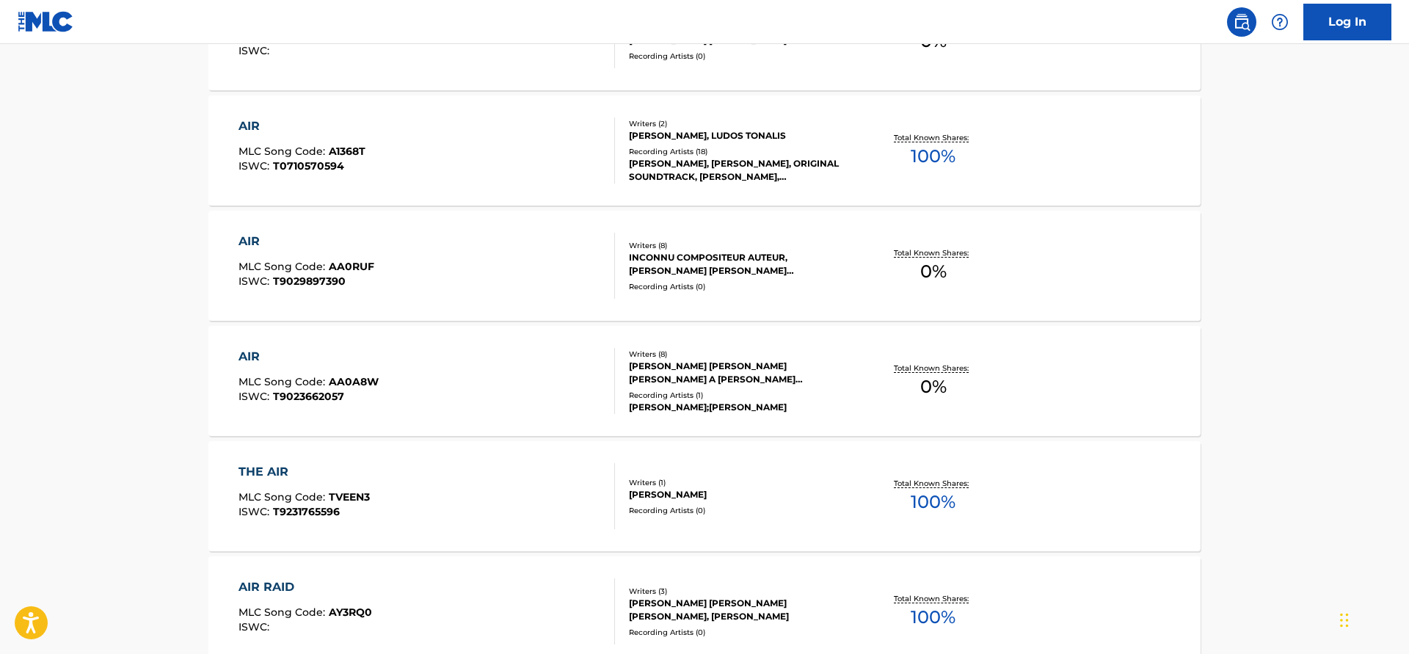
scroll to position [532, 0]
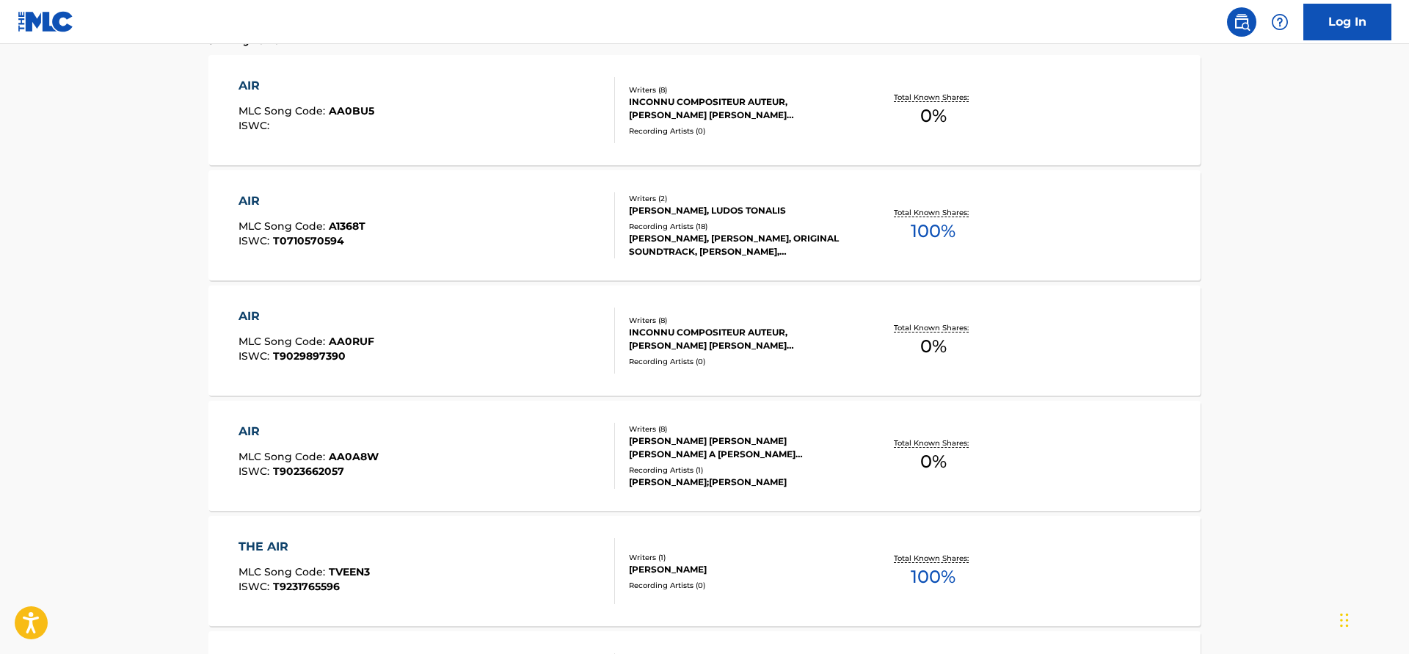
click at [531, 233] on div "AIR MLC Song Code : A1368T ISWC : T0710570594" at bounding box center [426, 225] width 377 height 66
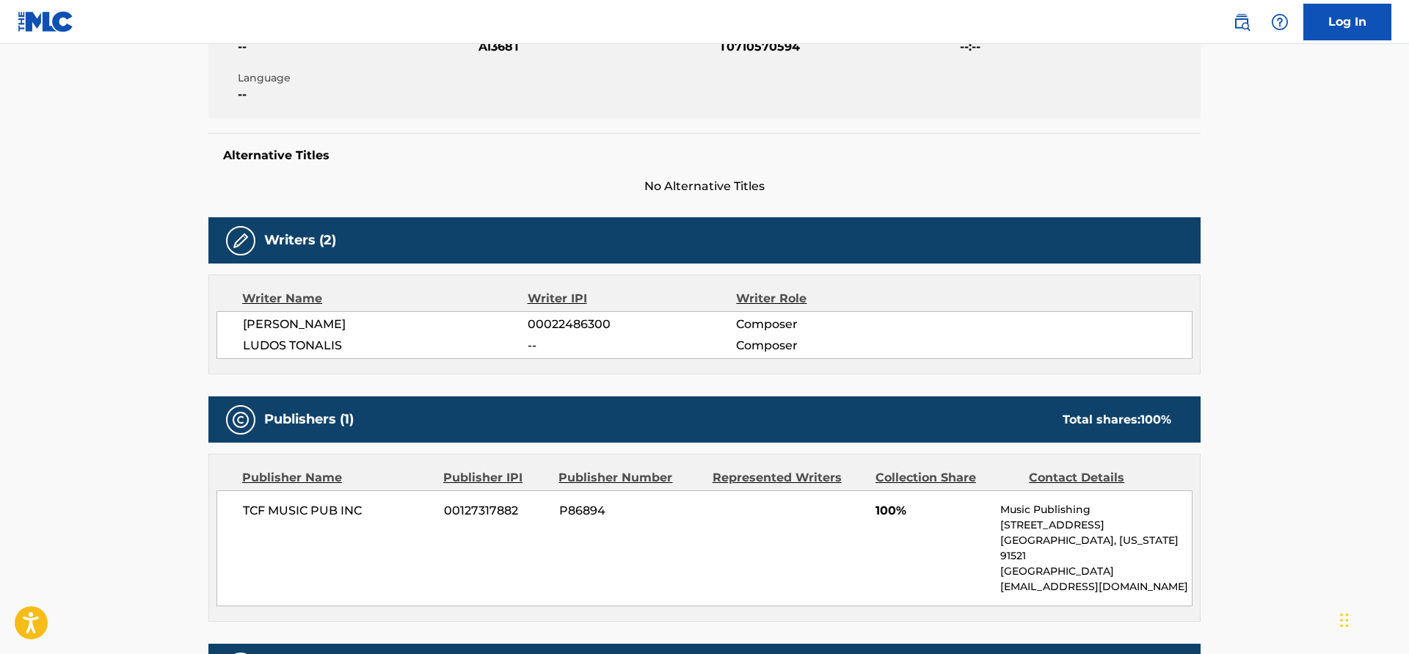
scroll to position [524, 0]
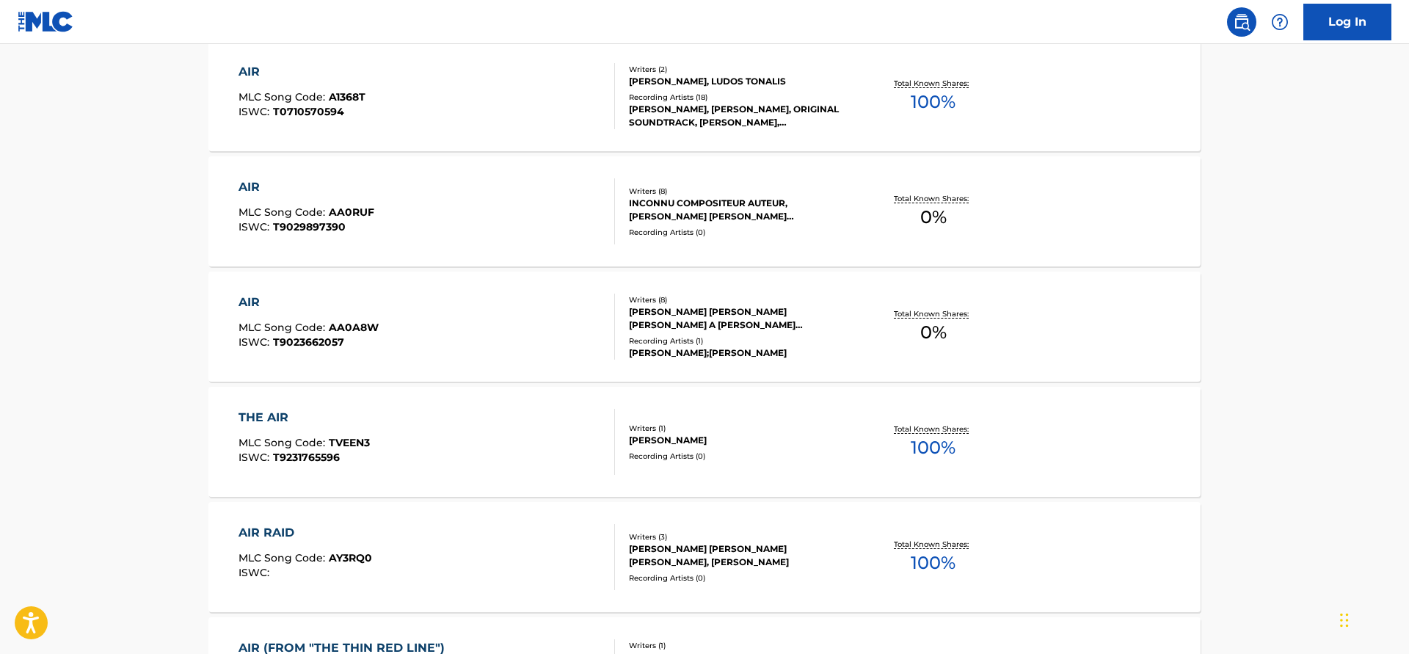
scroll to position [437, 0]
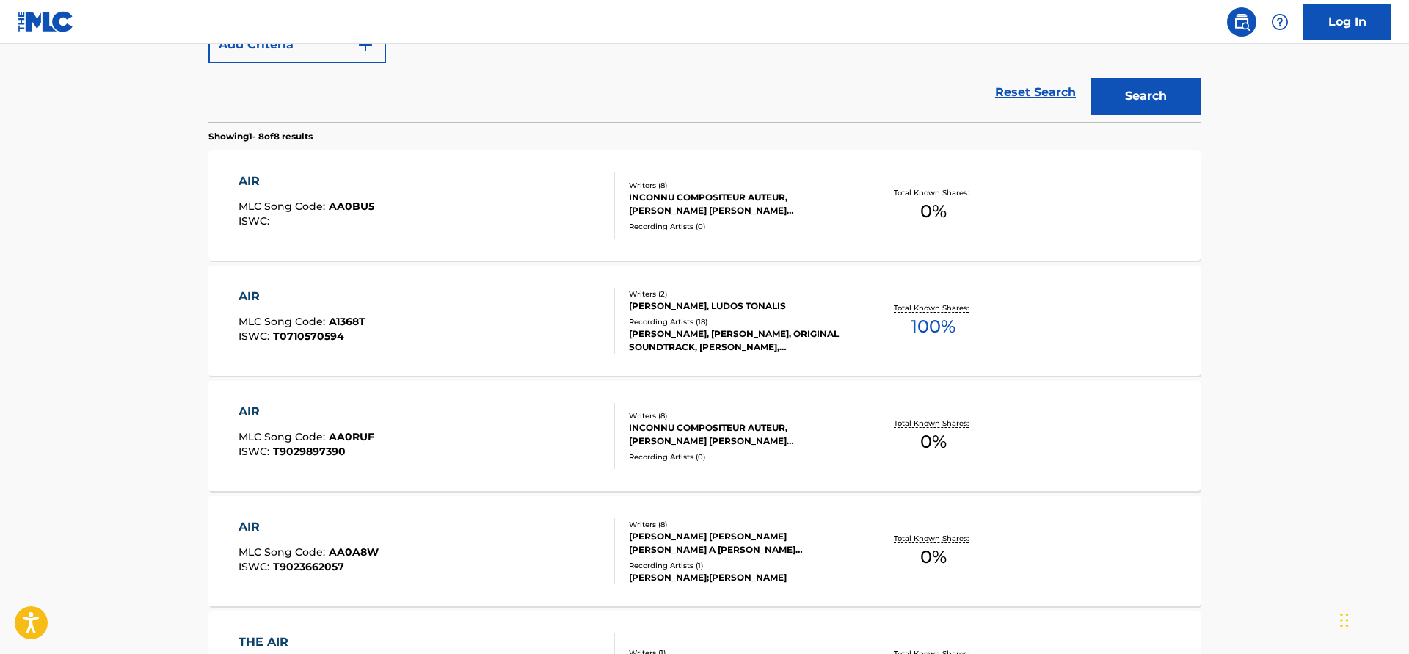
click at [395, 459] on div "AIR MLC Song Code : AA0RUF ISWC : T9029897390" at bounding box center [426, 436] width 377 height 66
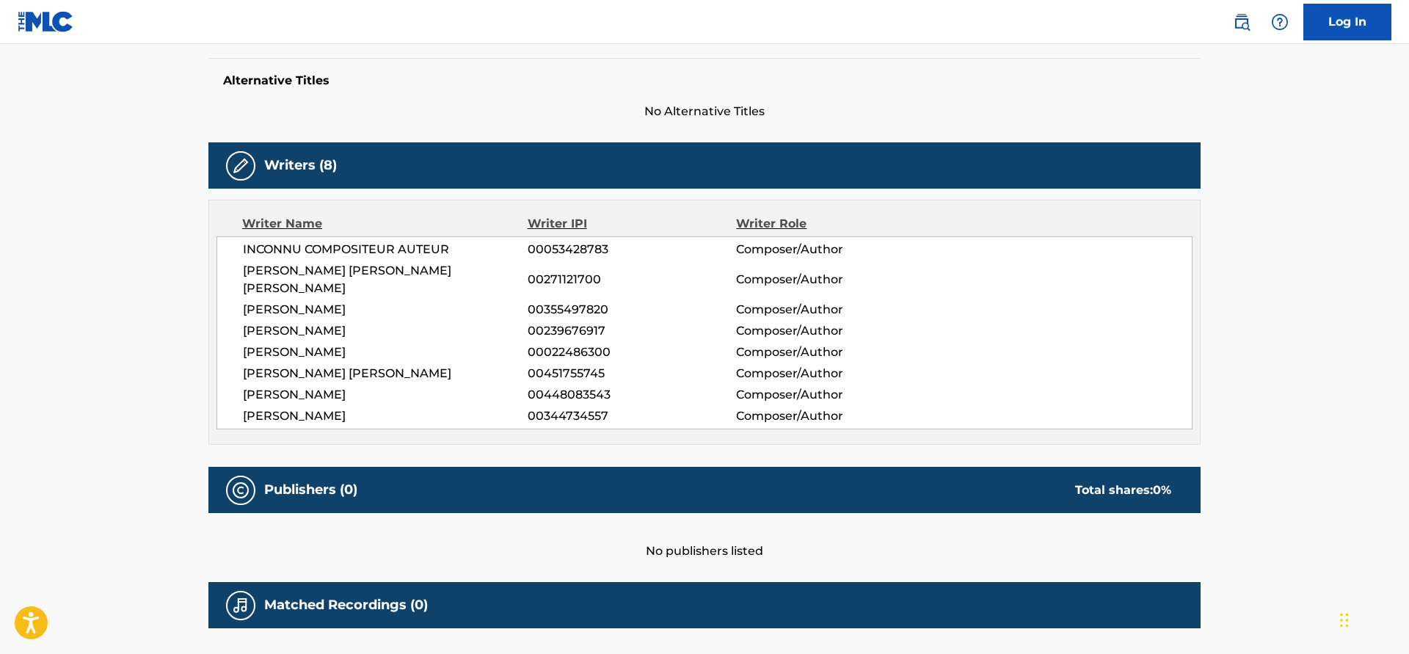
scroll to position [470, 0]
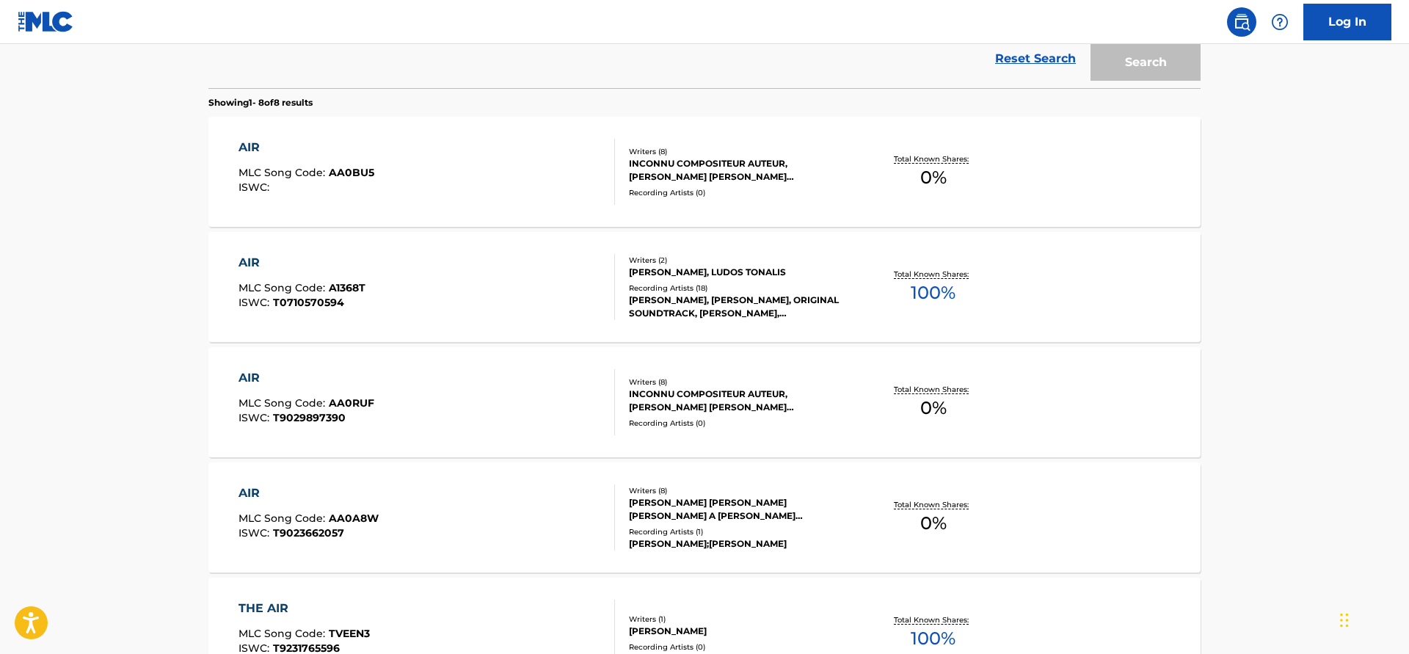
scroll to position [566, 0]
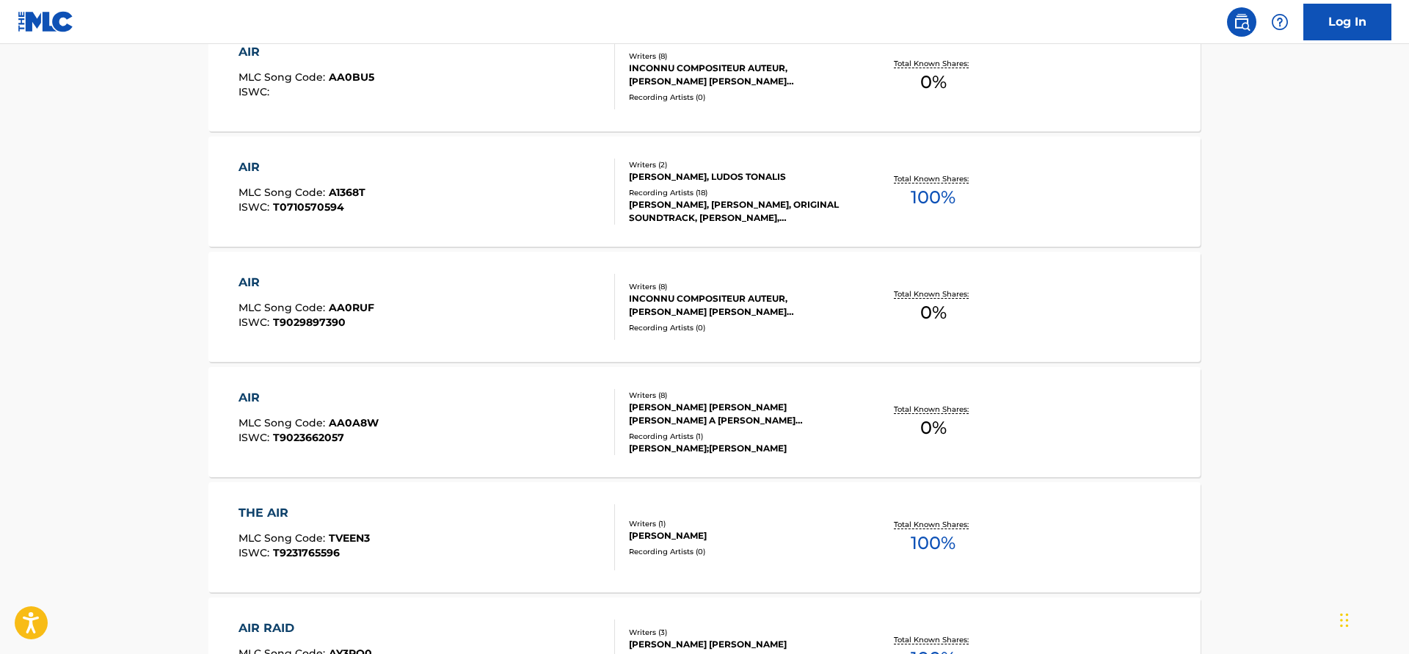
click at [488, 417] on div "AIR MLC Song Code : AA0A8W ISWC : T9023662057" at bounding box center [426, 422] width 377 height 66
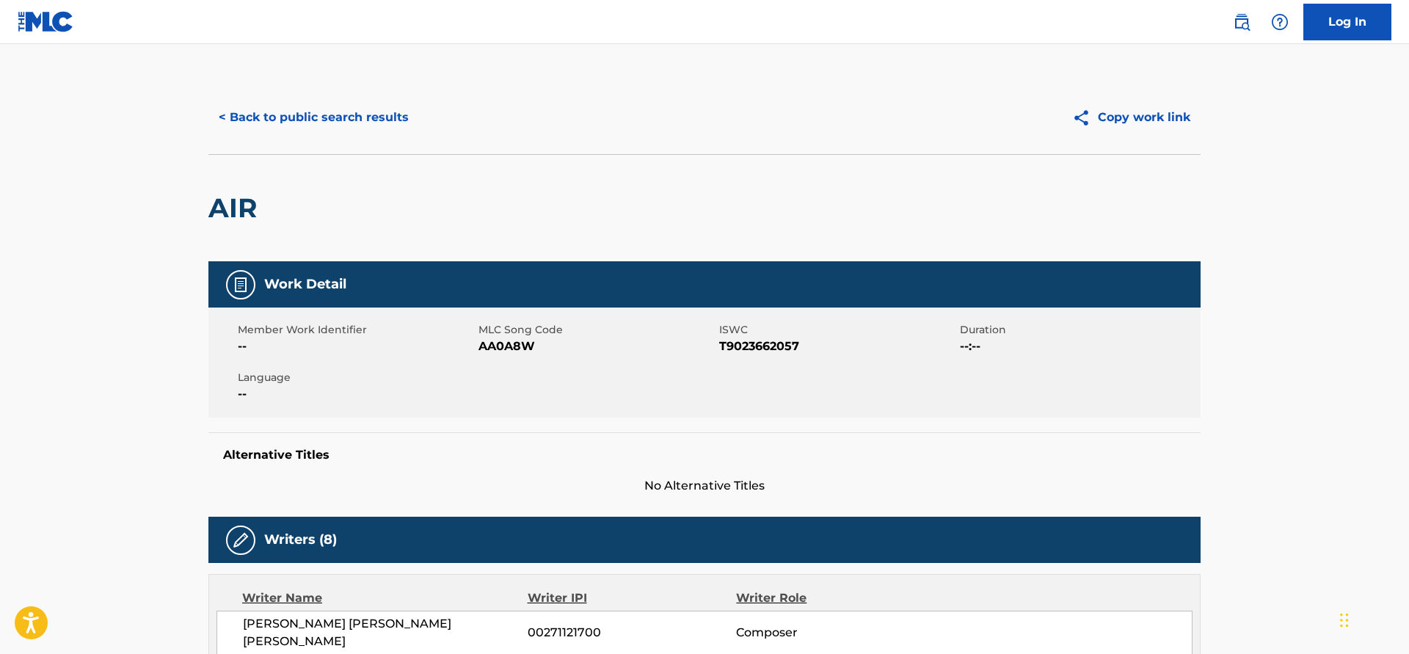
click at [781, 343] on span "T9023662057" at bounding box center [837, 347] width 237 height 18
copy span "T9023662057"
